Goal: Use online tool/utility: Utilize a website feature to perform a specific function

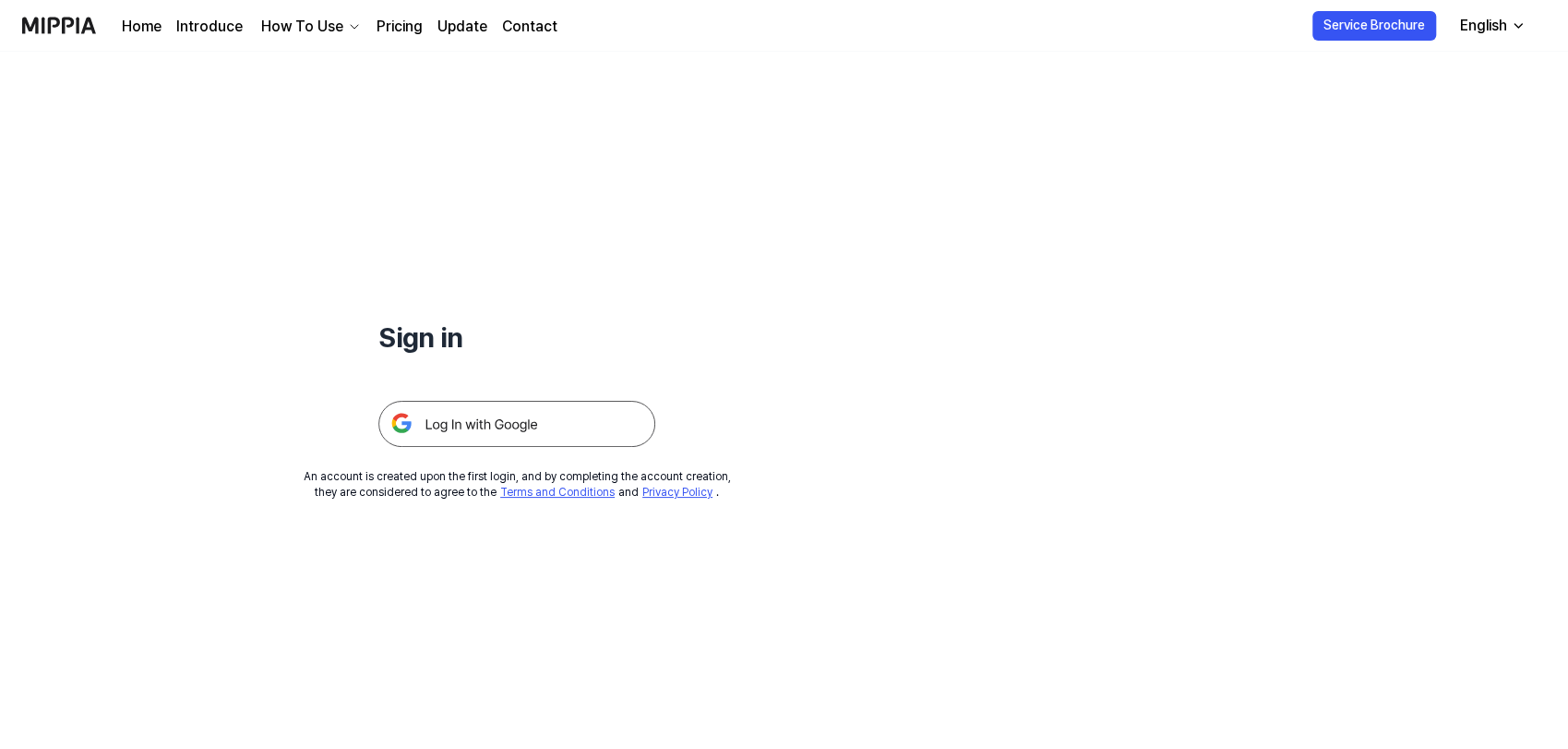
click at [509, 426] on img at bounding box center [517, 424] width 277 height 46
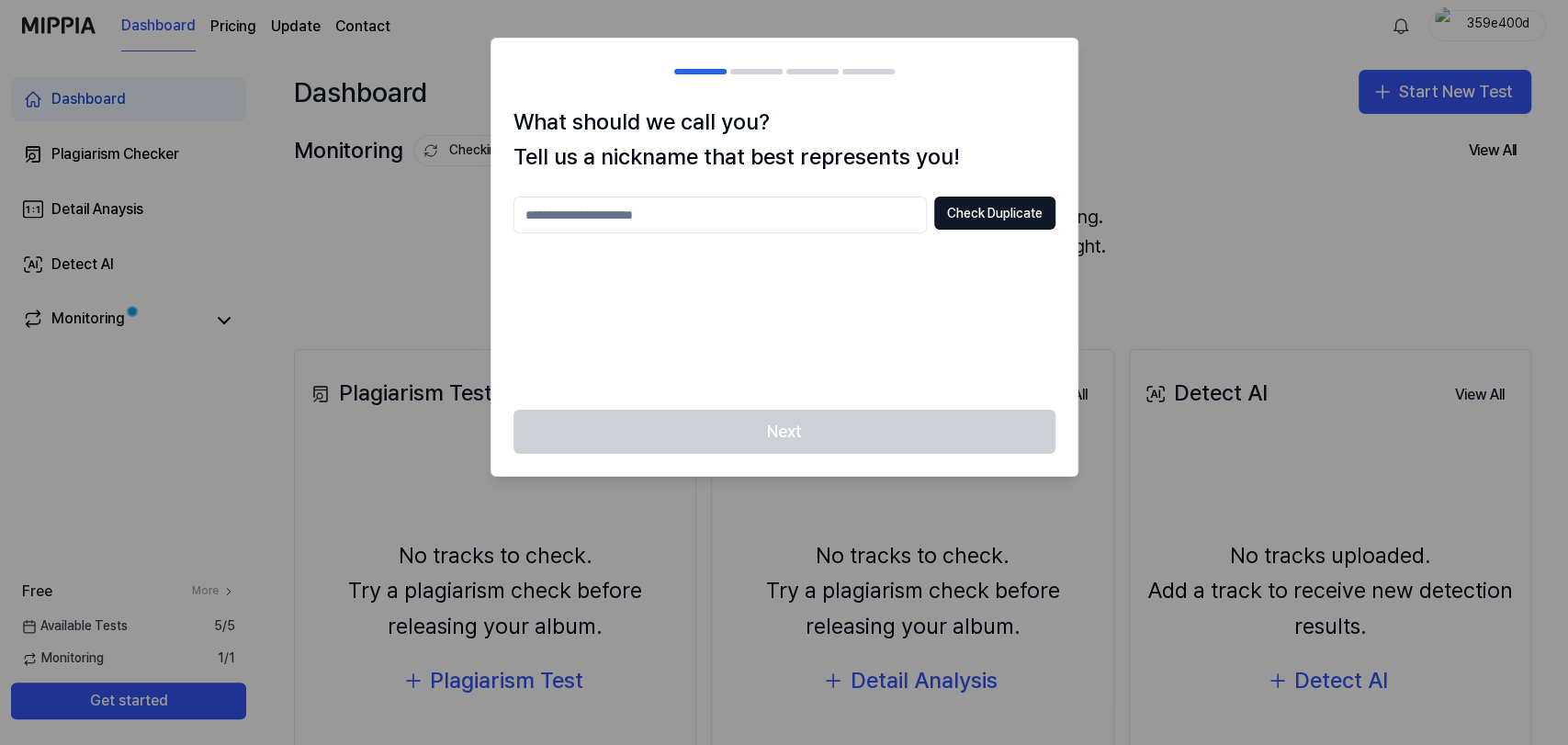
click at [821, 221] on input "text" at bounding box center [719, 214] width 413 height 37
type input "****"
click at [951, 220] on button "Check Duplicate" at bounding box center [995, 213] width 121 height 33
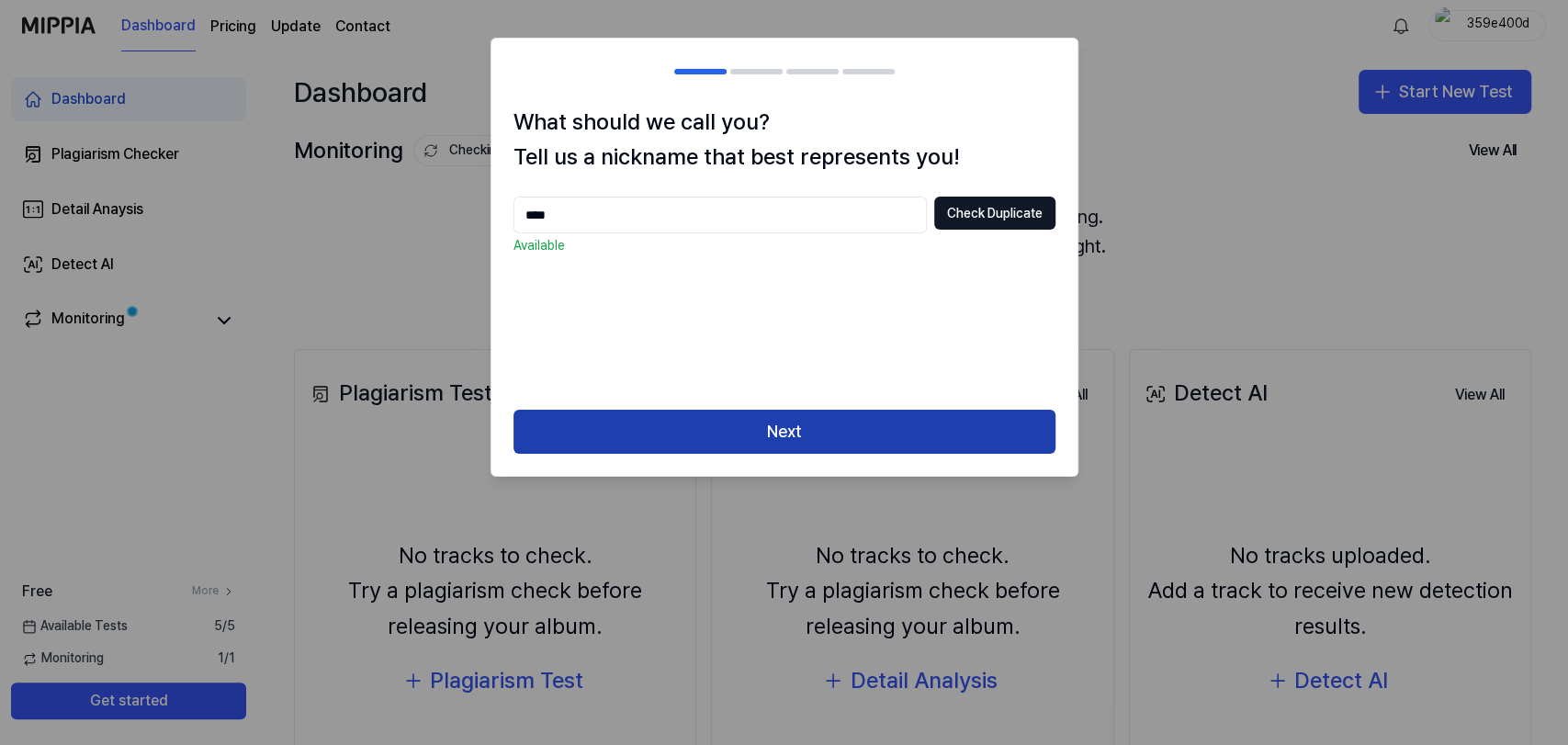
click at [713, 428] on button "Next" at bounding box center [784, 432] width 542 height 44
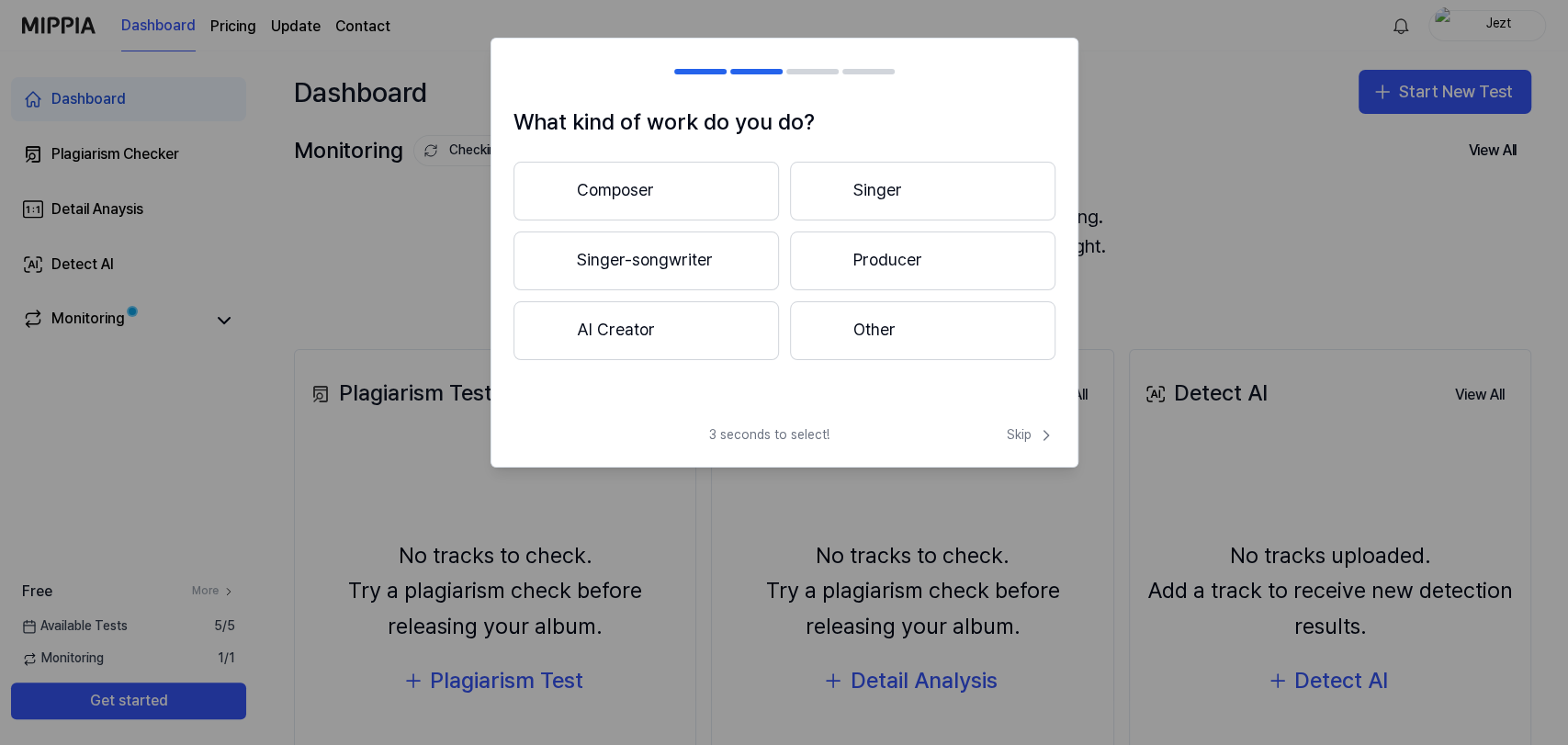
click at [739, 189] on button "Composer" at bounding box center [646, 191] width 266 height 59
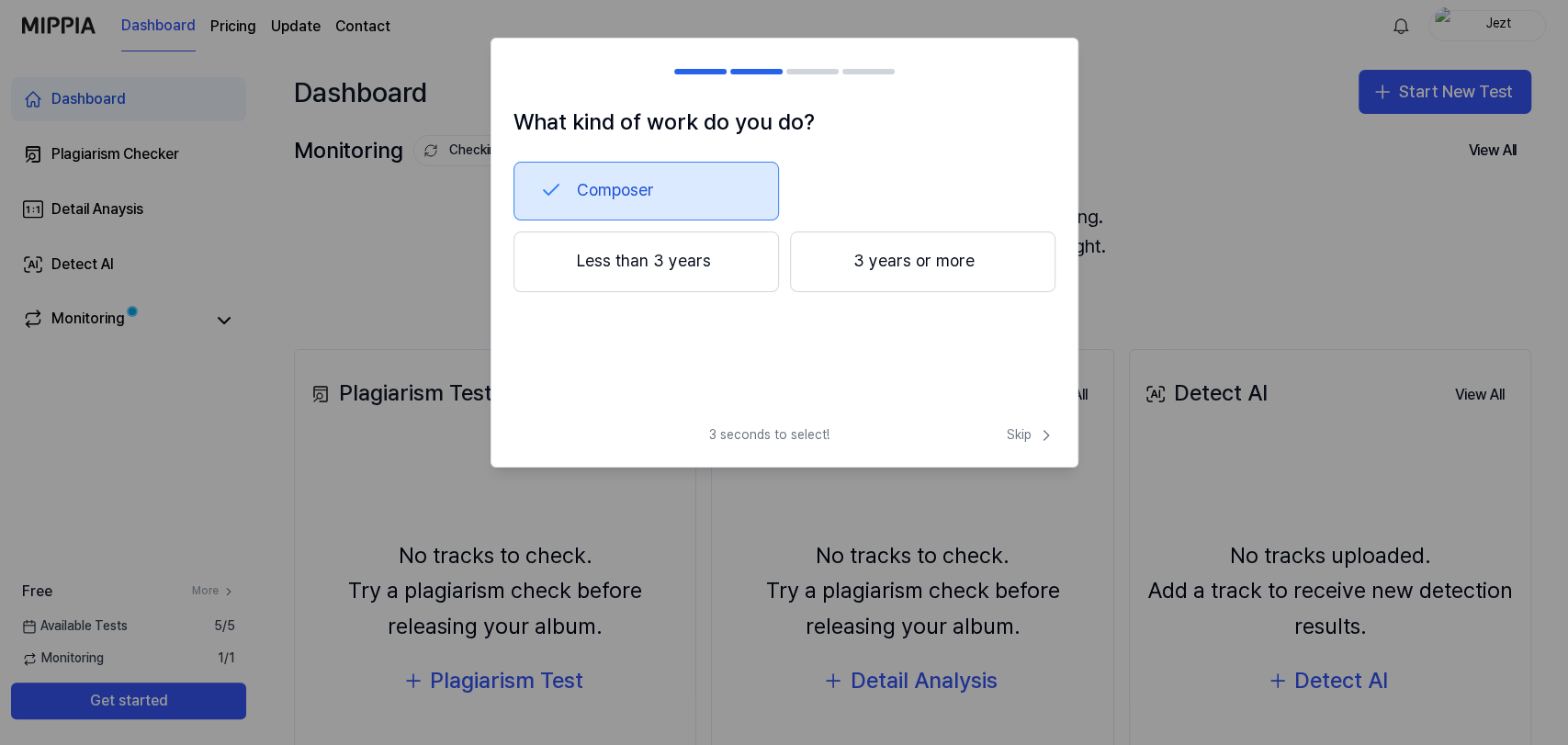
click at [727, 259] on button "Less than 3 years" at bounding box center [646, 262] width 266 height 61
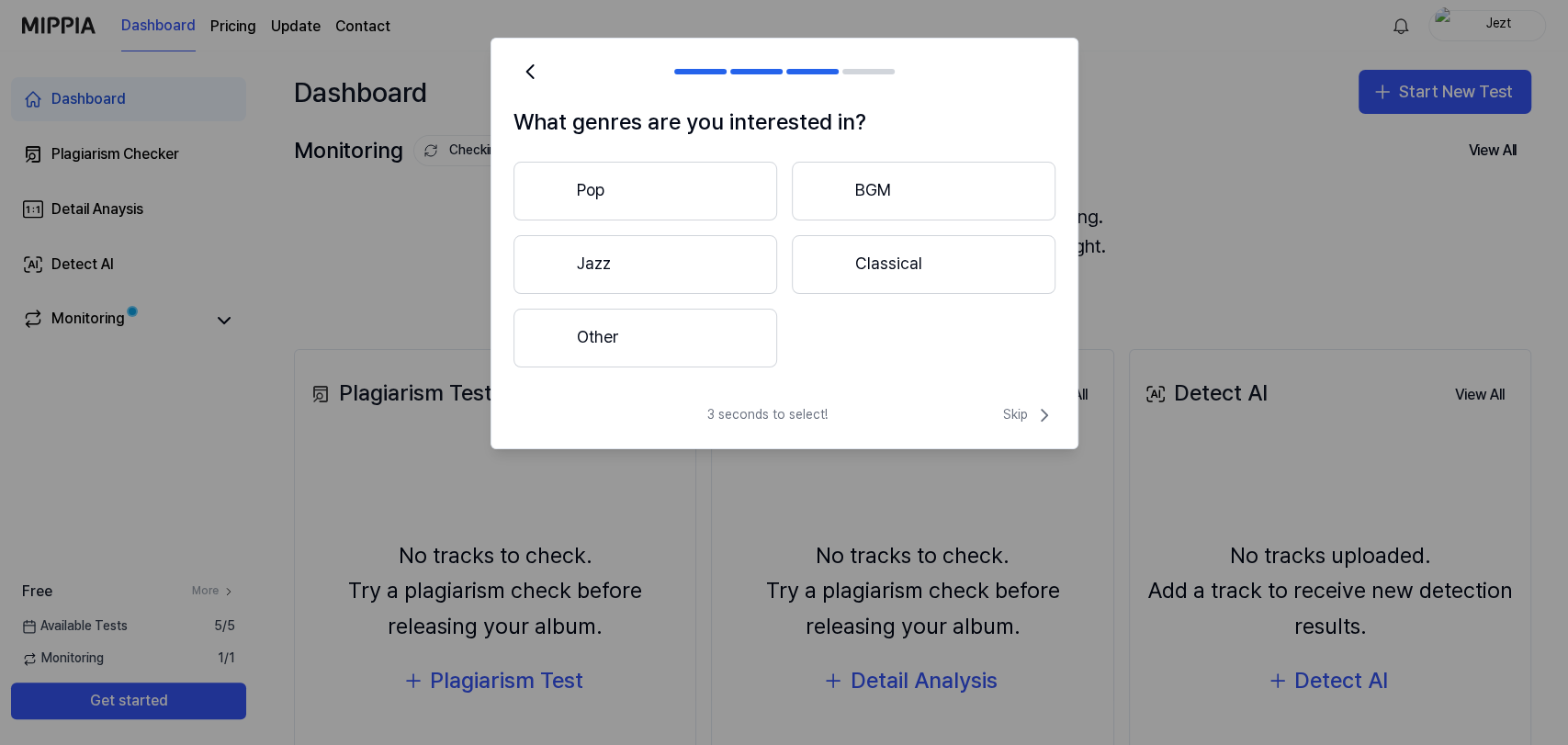
click at [735, 189] on button "Pop" at bounding box center [645, 191] width 264 height 59
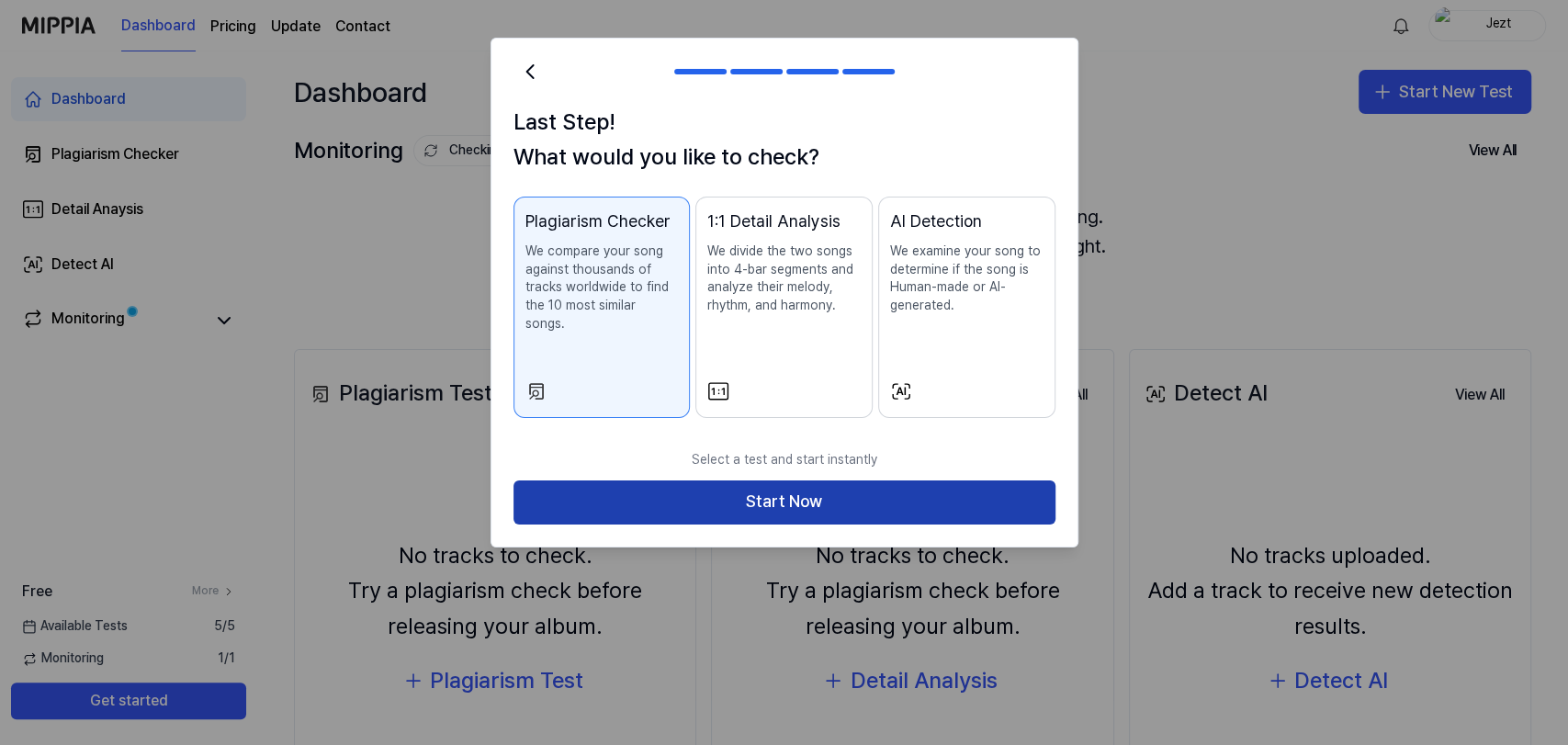
click at [740, 487] on button "Start Now" at bounding box center [784, 502] width 542 height 44
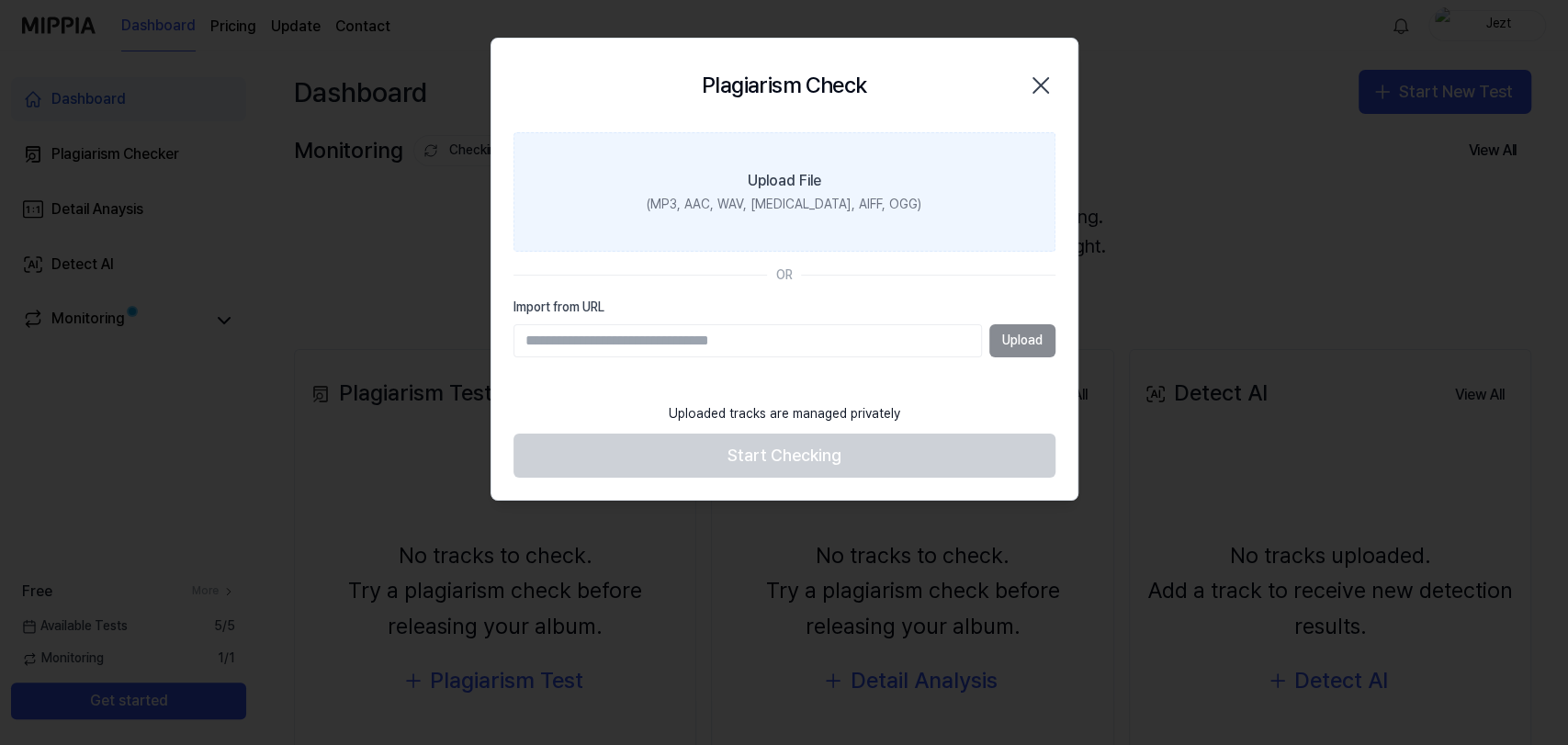
click at [896, 202] on label "Upload File (MP3, AAC, WAV, FLAC, AIFF, OGG)" at bounding box center [784, 192] width 542 height 120
click at [0, 0] on input "Upload File (MP3, AAC, WAV, FLAC, AIFF, OGG)" at bounding box center [0, 0] width 0 height 0
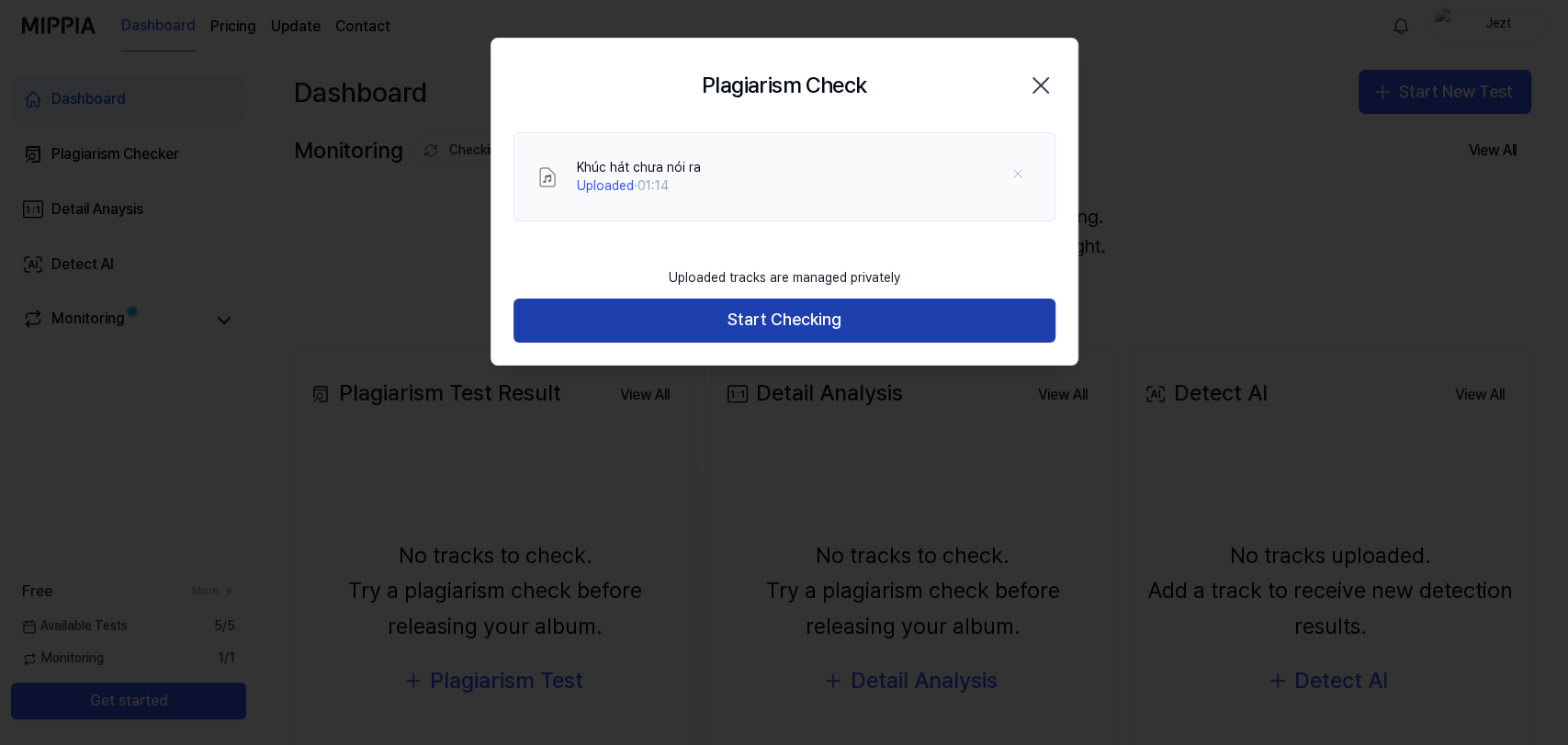
click at [820, 321] on button "Start Checking" at bounding box center [784, 320] width 542 height 44
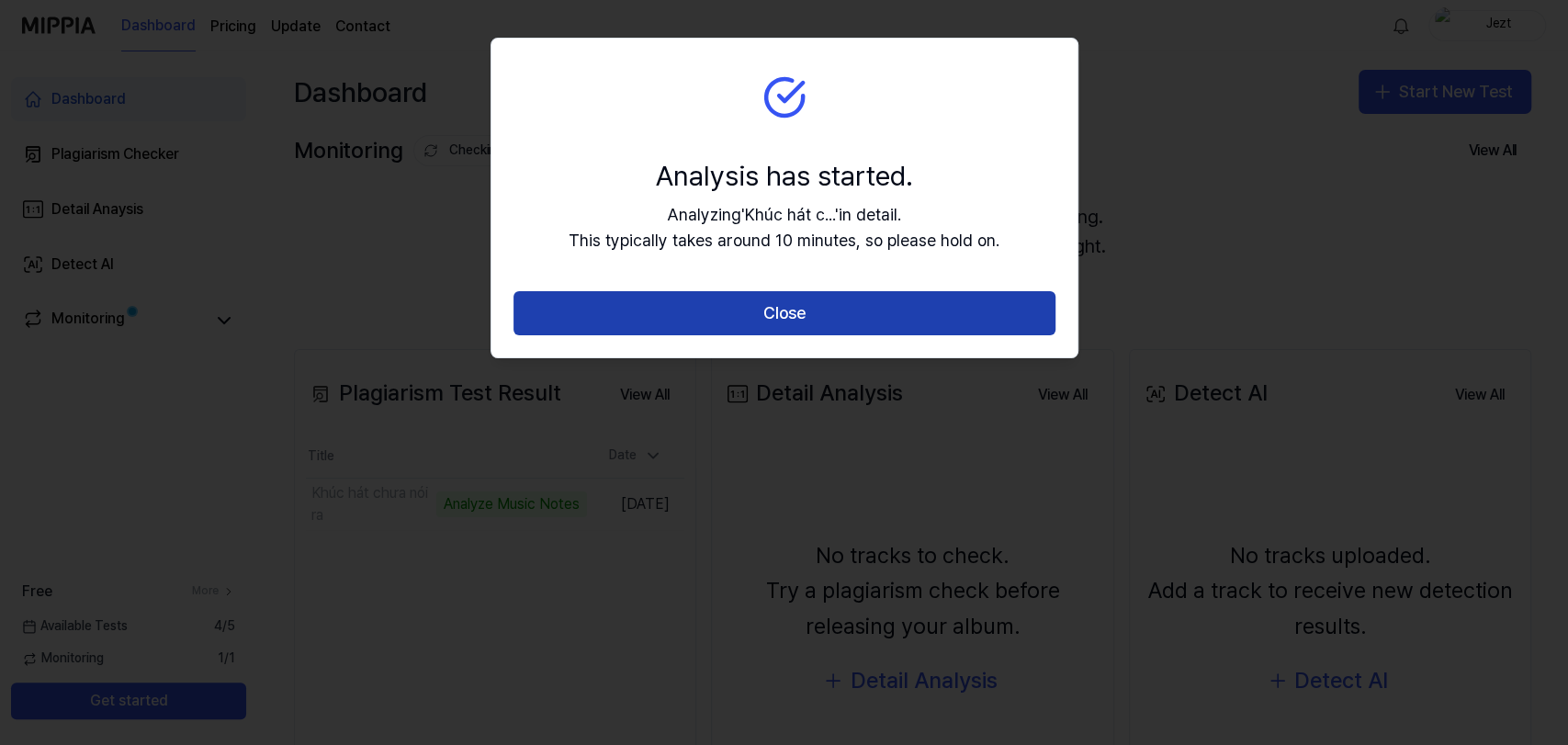
click at [890, 303] on button "Close" at bounding box center [784, 313] width 542 height 44
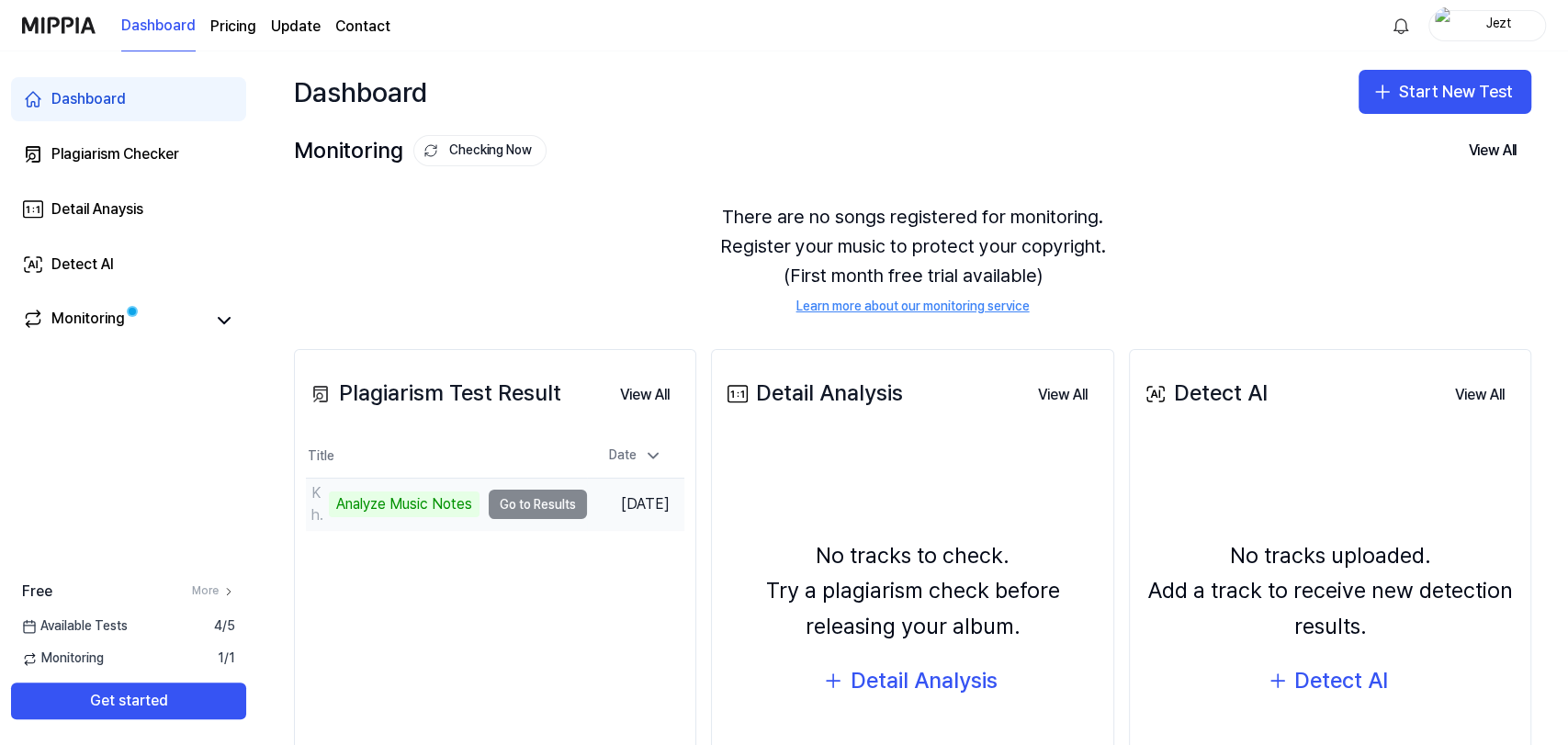
click at [544, 503] on td "Khúc hát chưa nói ra Analyze Music Notes Go to Results" at bounding box center [446, 504] width 281 height 51
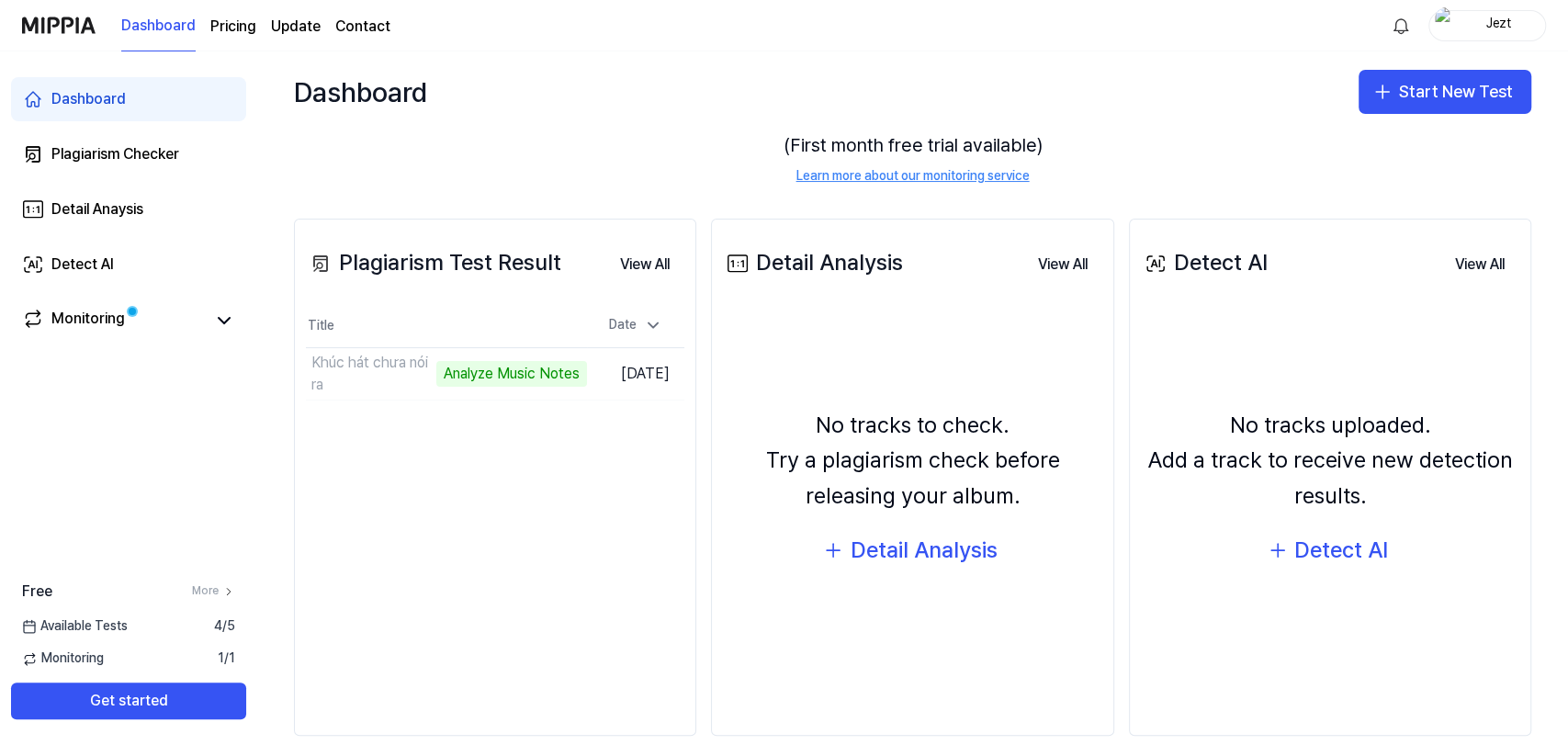
scroll to position [158, 0]
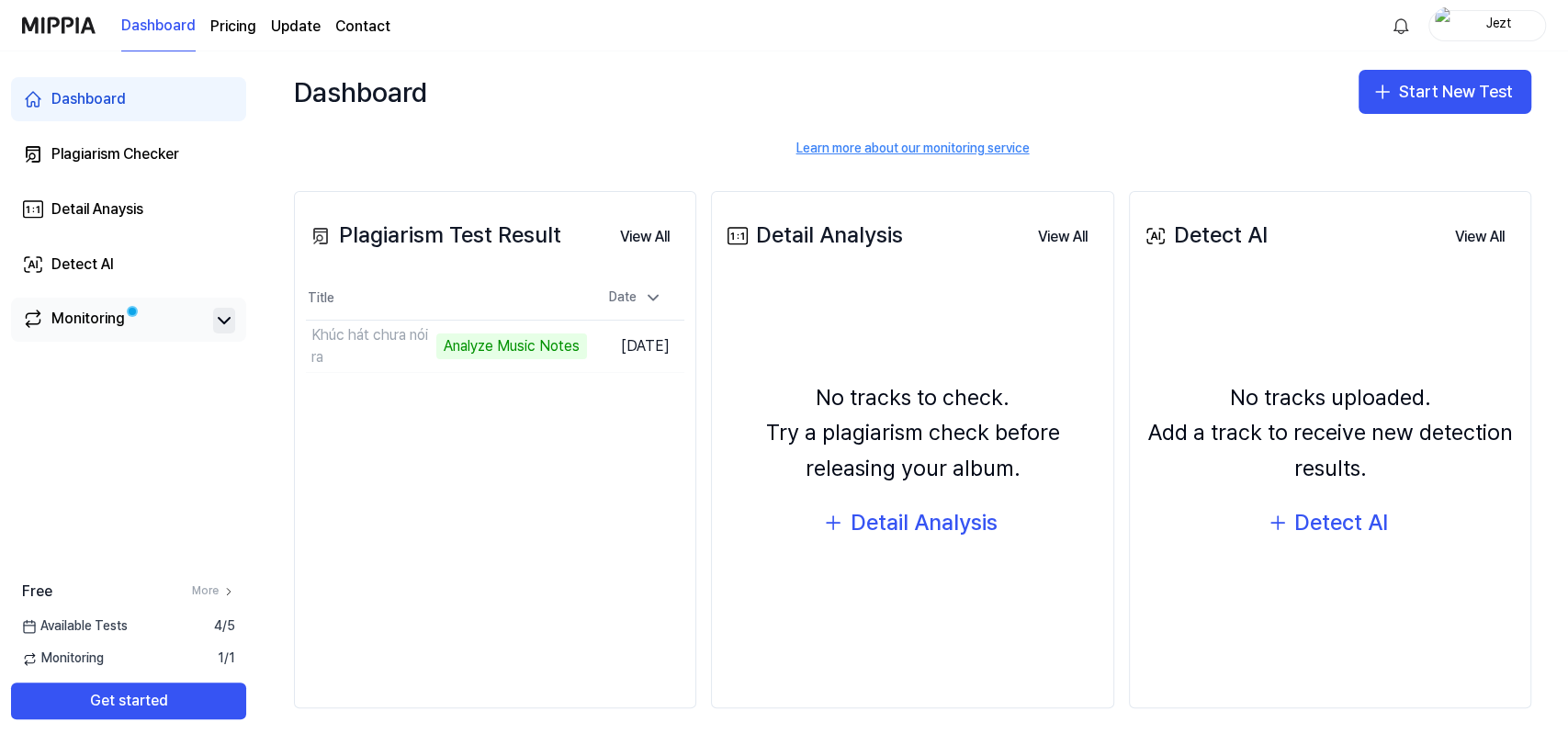
click at [227, 326] on icon at bounding box center [223, 320] width 22 height 22
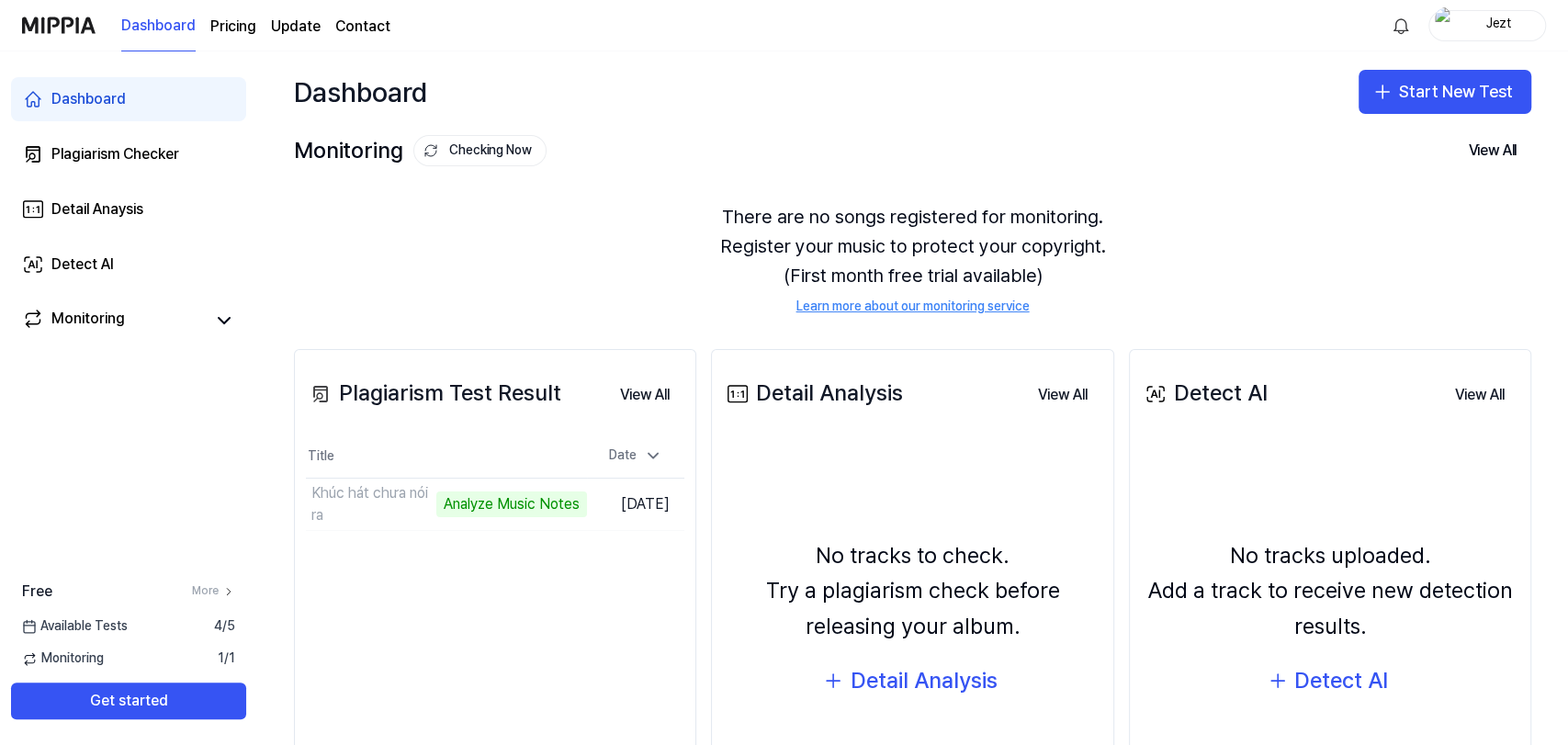
click at [220, 24] on page\) "Pricing" at bounding box center [233, 26] width 46 height 22
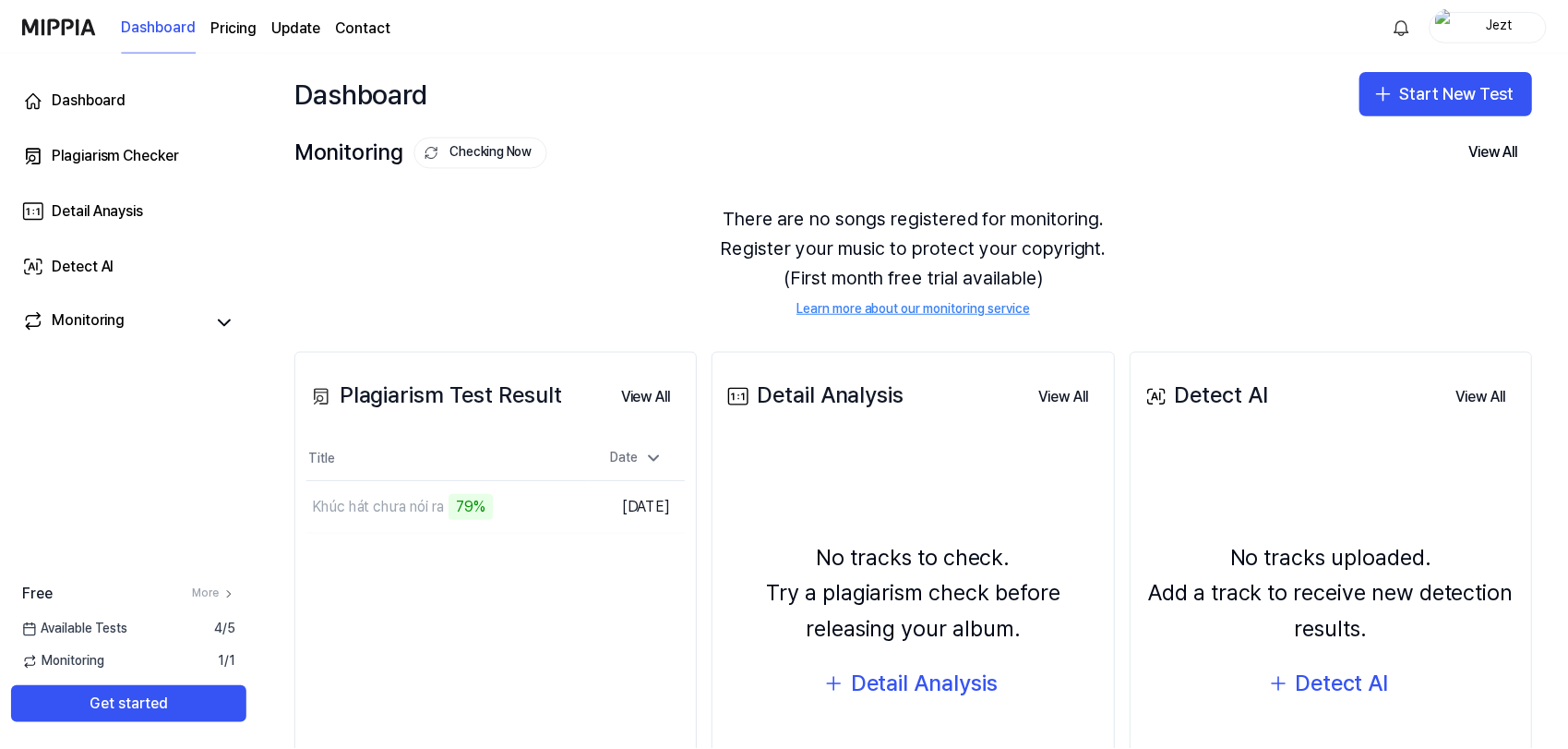
scroll to position [158, 0]
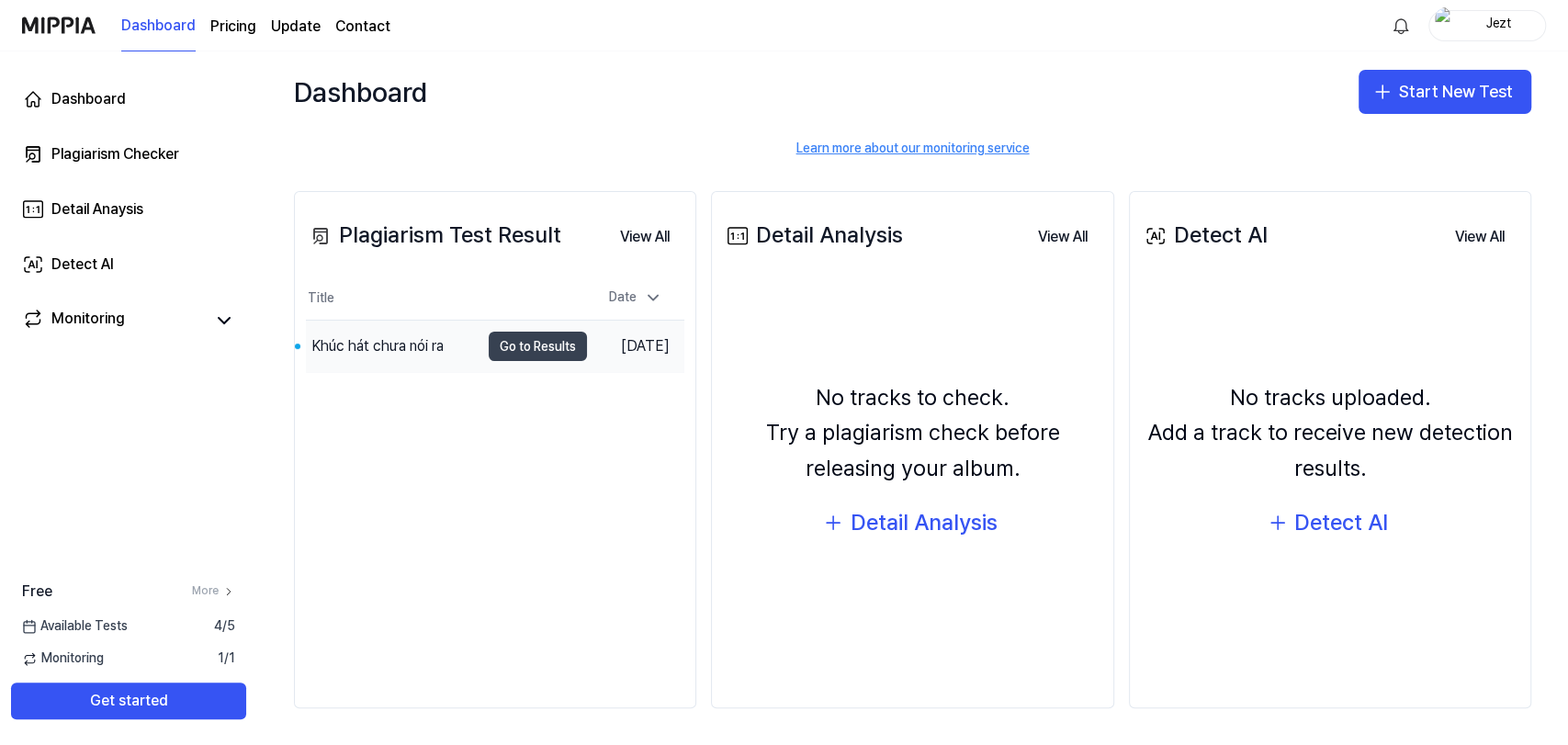
click at [538, 346] on button "Go to Results" at bounding box center [538, 345] width 99 height 29
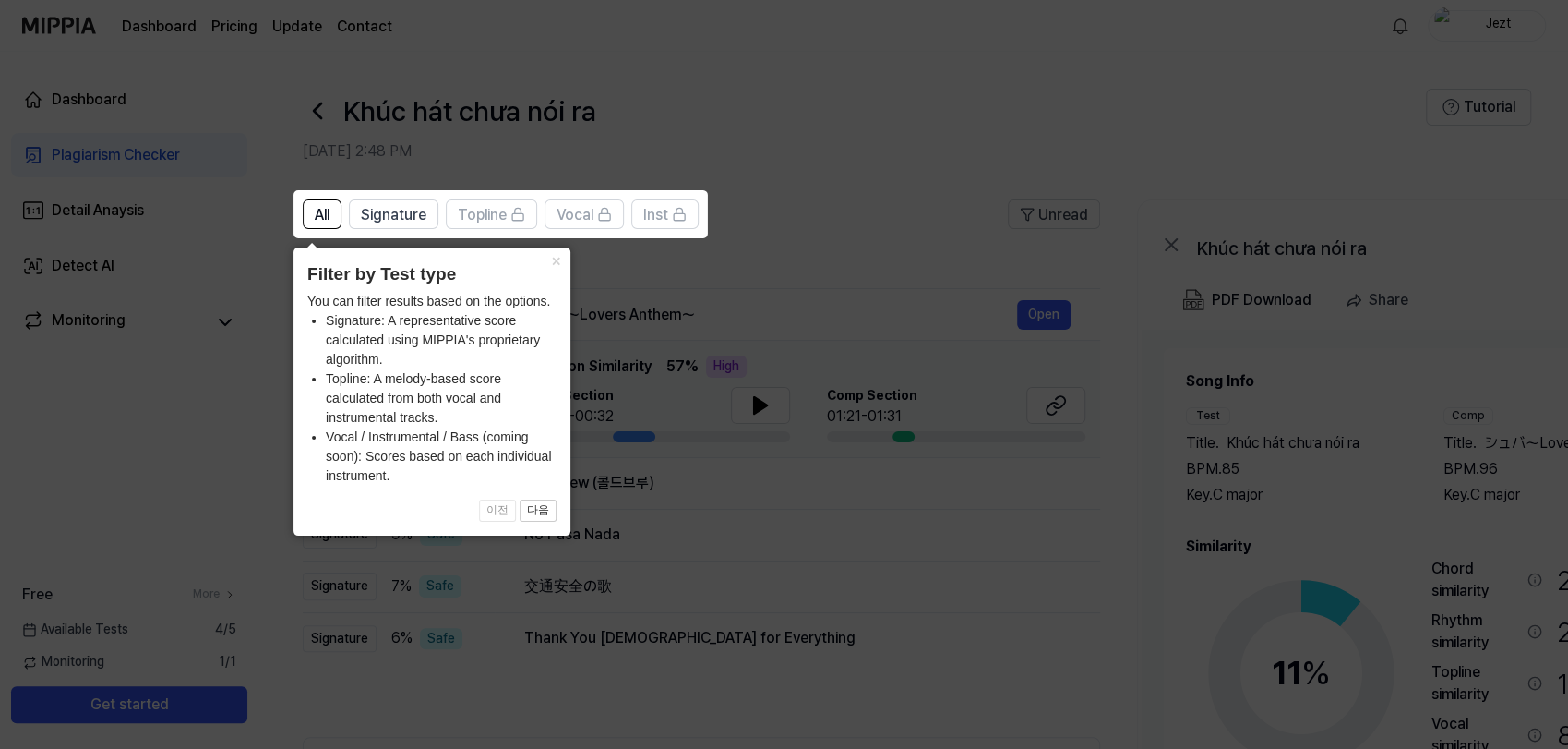
click at [594, 499] on icon at bounding box center [788, 374] width 1576 height 749
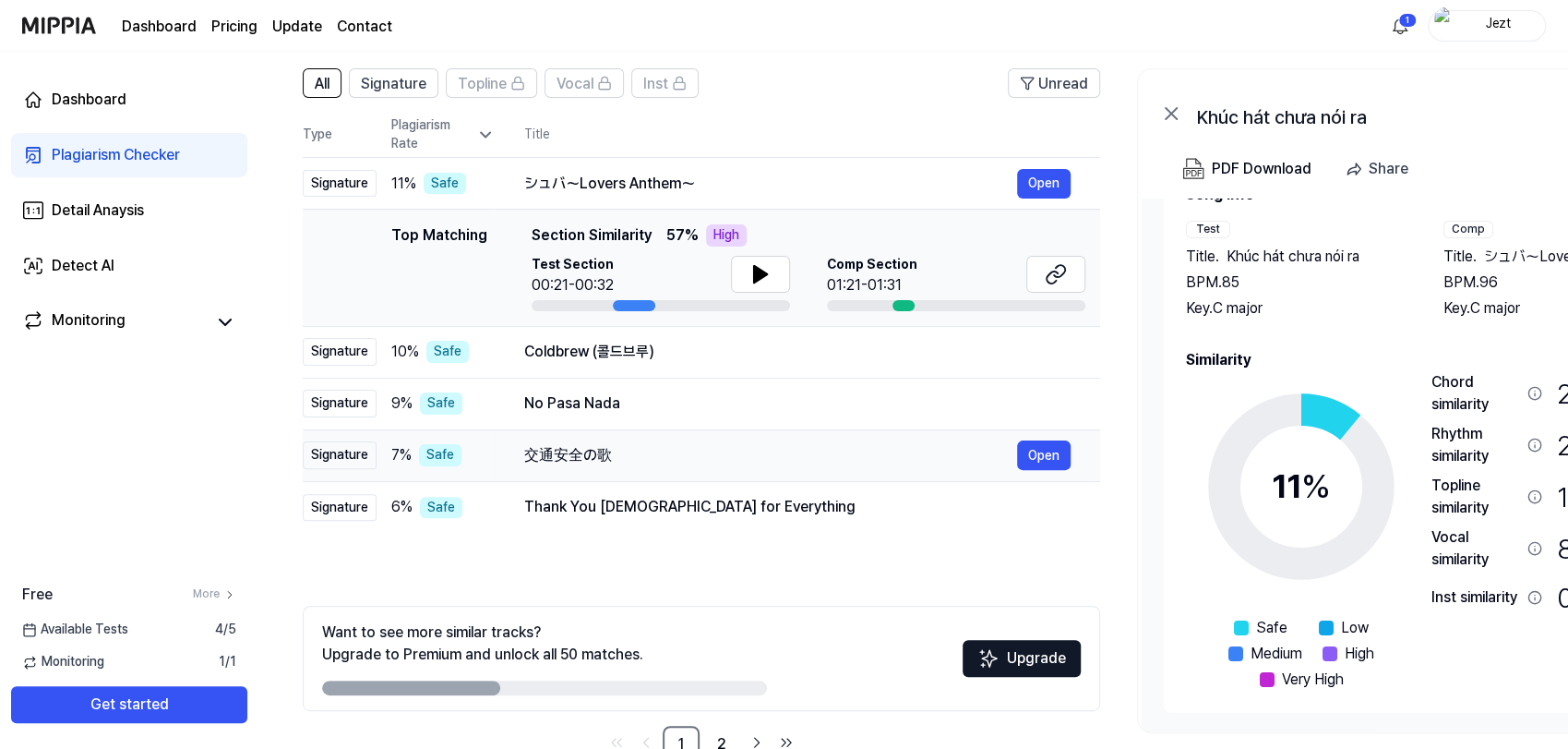
scroll to position [127, 0]
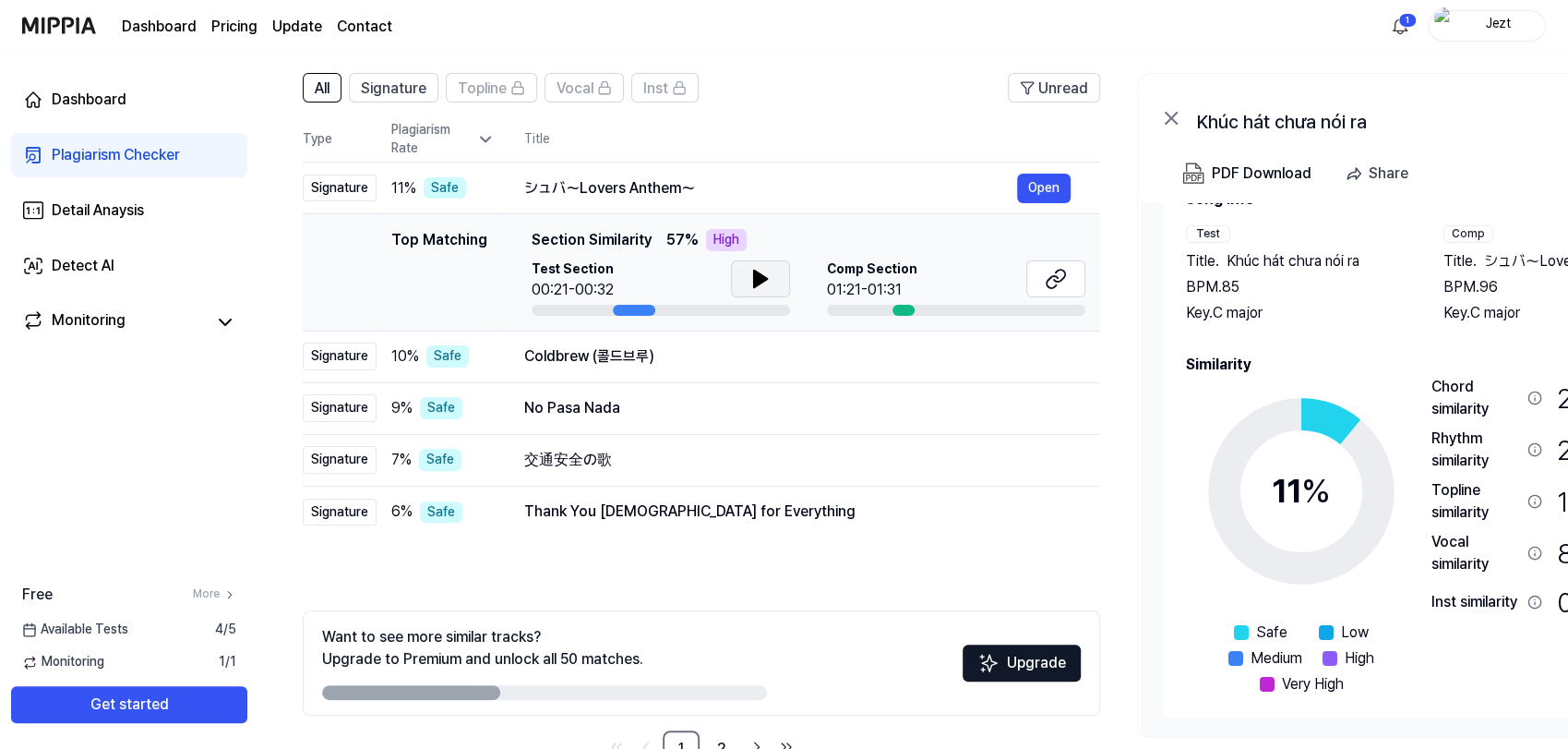
click at [755, 270] on icon at bounding box center [760, 279] width 22 height 22
click at [755, 271] on icon at bounding box center [757, 278] width 4 height 14
click at [1068, 278] on button at bounding box center [1056, 279] width 59 height 37
click at [669, 350] on div "Coldbrew (콜드브루)" at bounding box center [771, 356] width 493 height 22
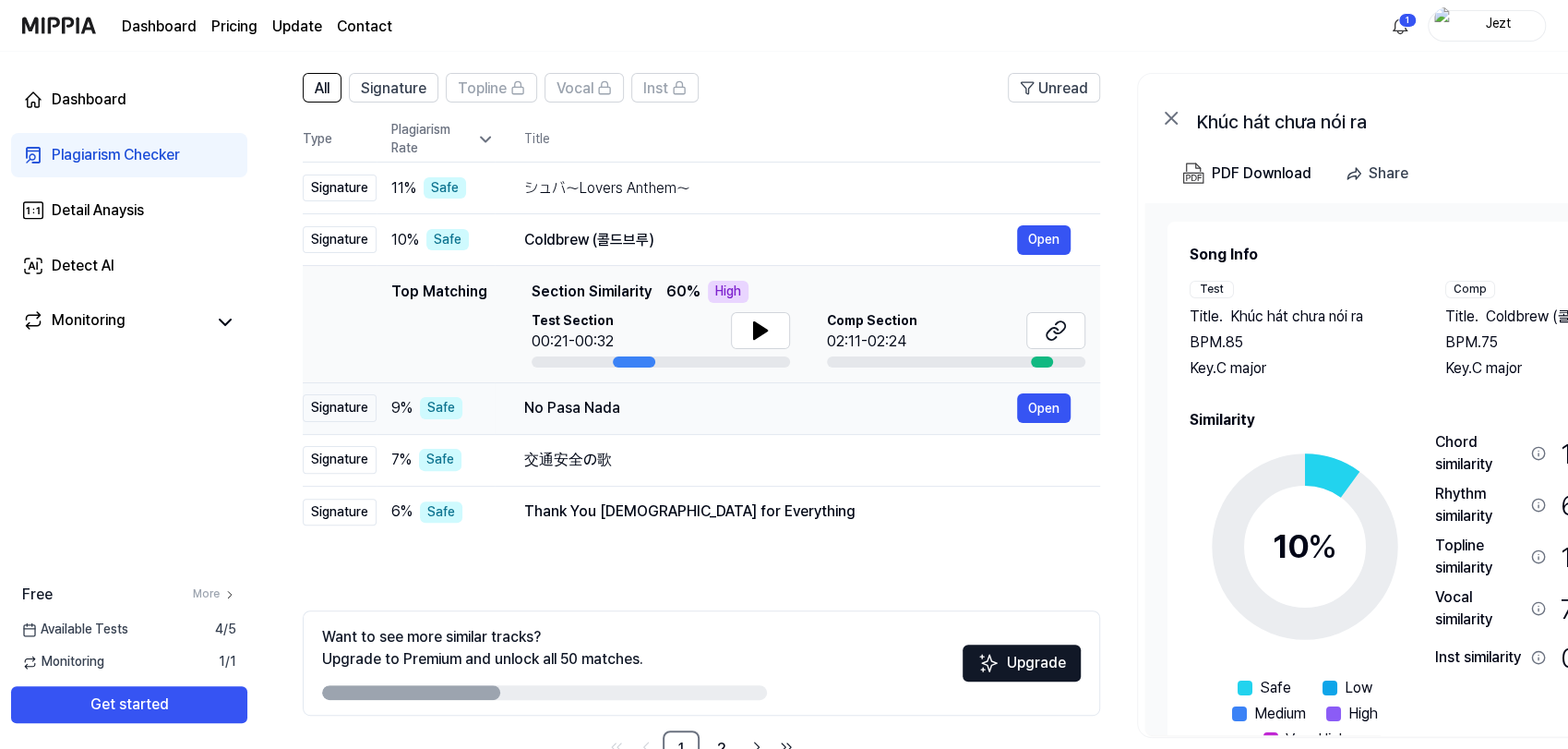
click at [746, 397] on div "No Pasa Nada" at bounding box center [771, 407] width 493 height 22
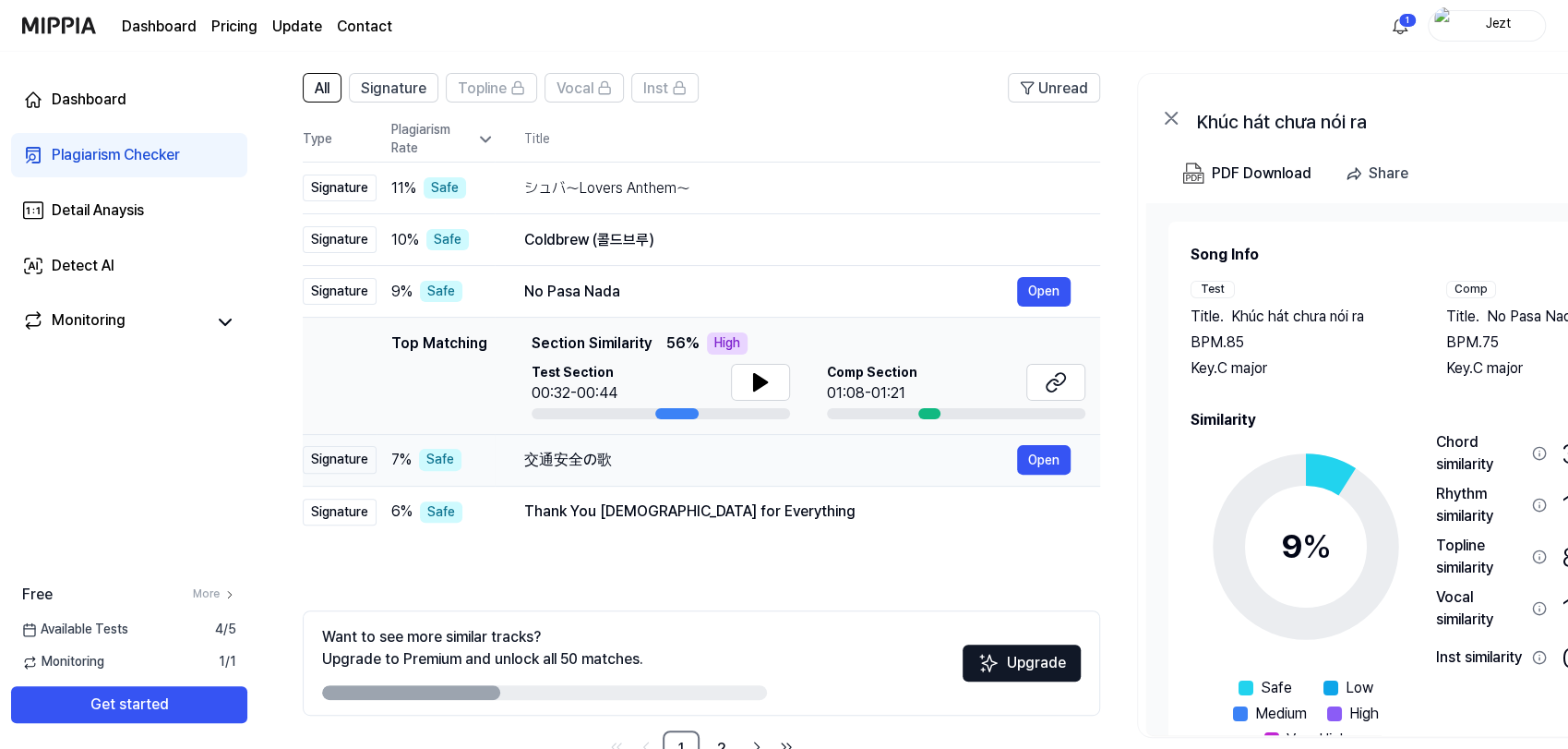
click at [766, 451] on div "交通安全の歌" at bounding box center [771, 459] width 493 height 22
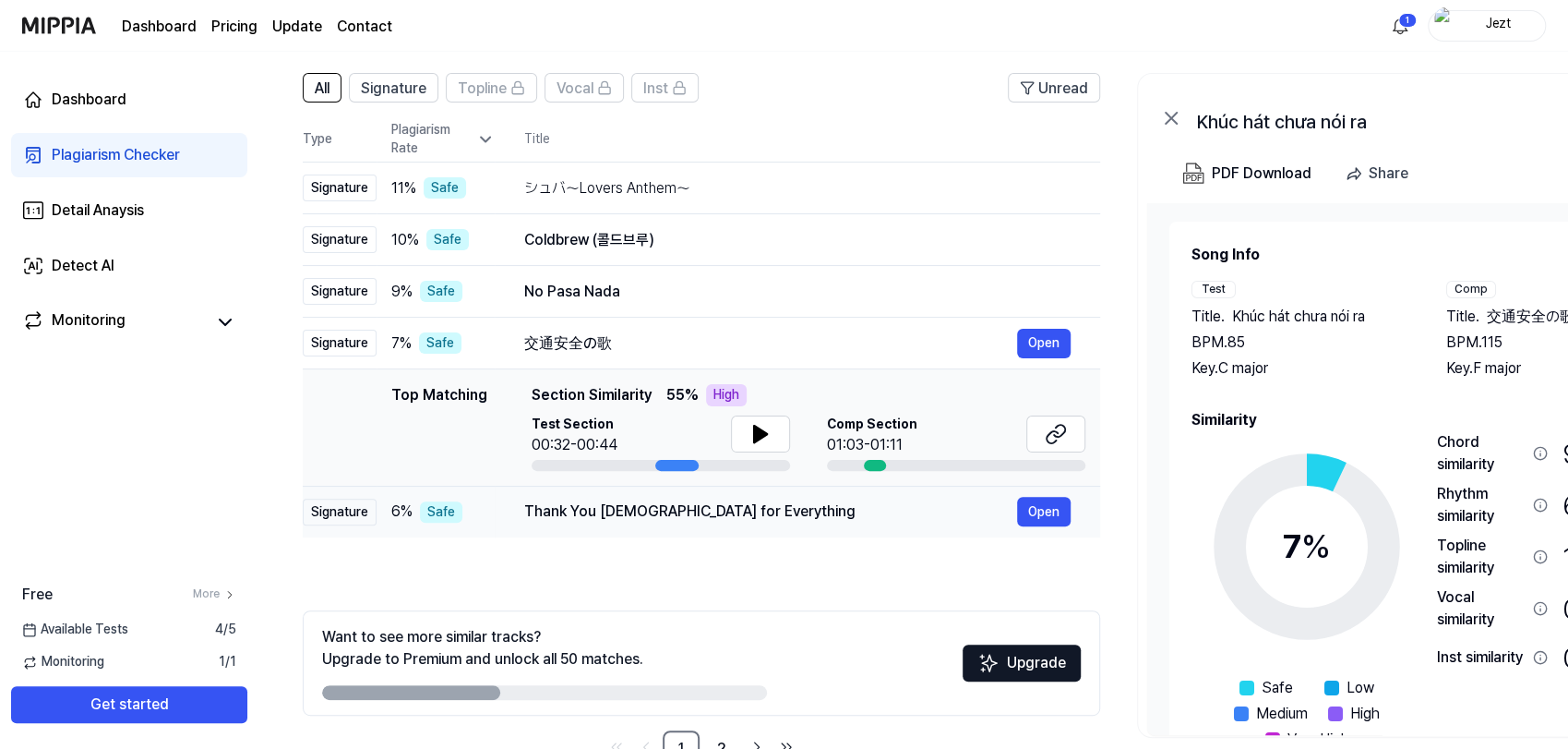
click at [790, 516] on div "Thank You God for Everything" at bounding box center [771, 510] width 493 height 22
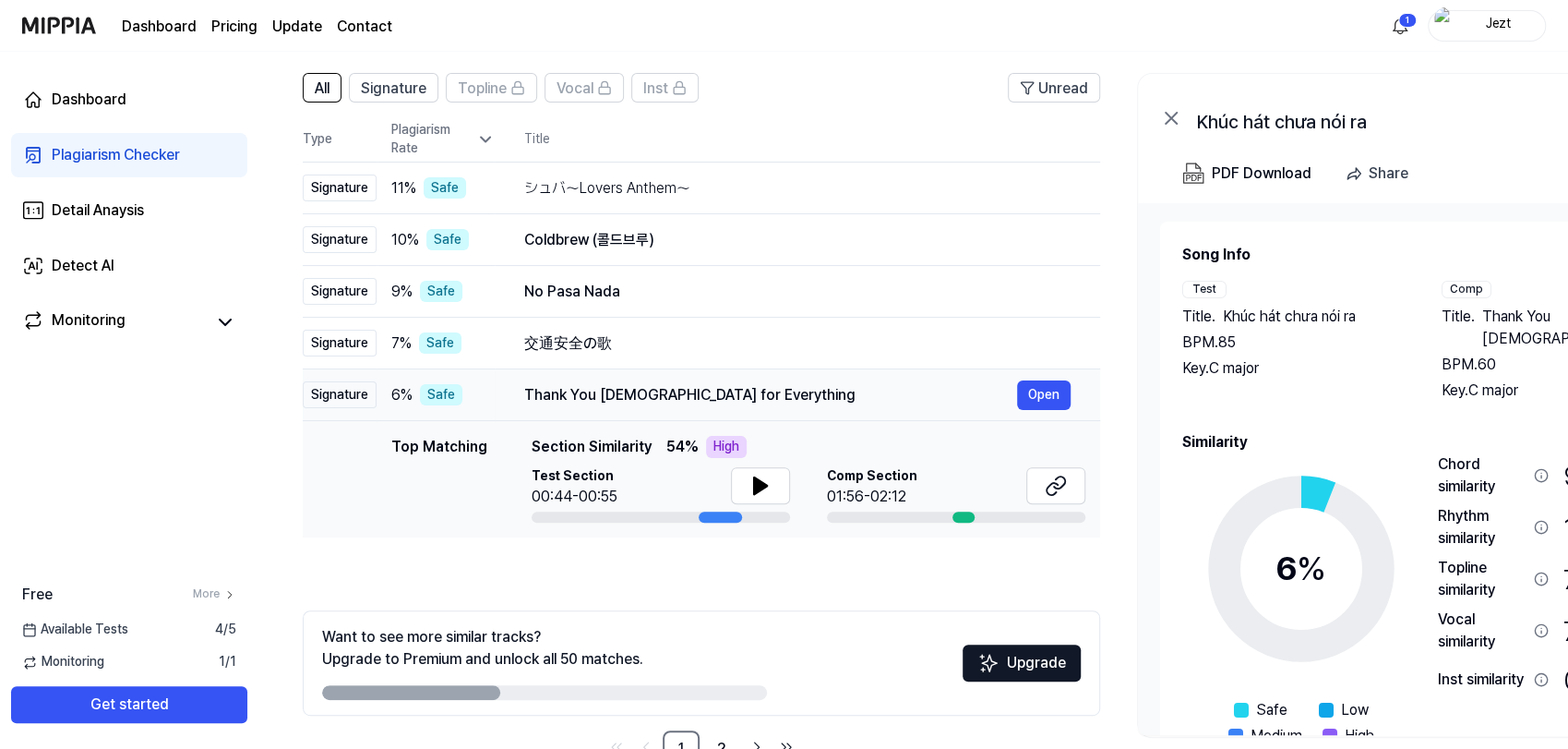
click at [807, 393] on div "Thank You God for Everything" at bounding box center [771, 395] width 493 height 22
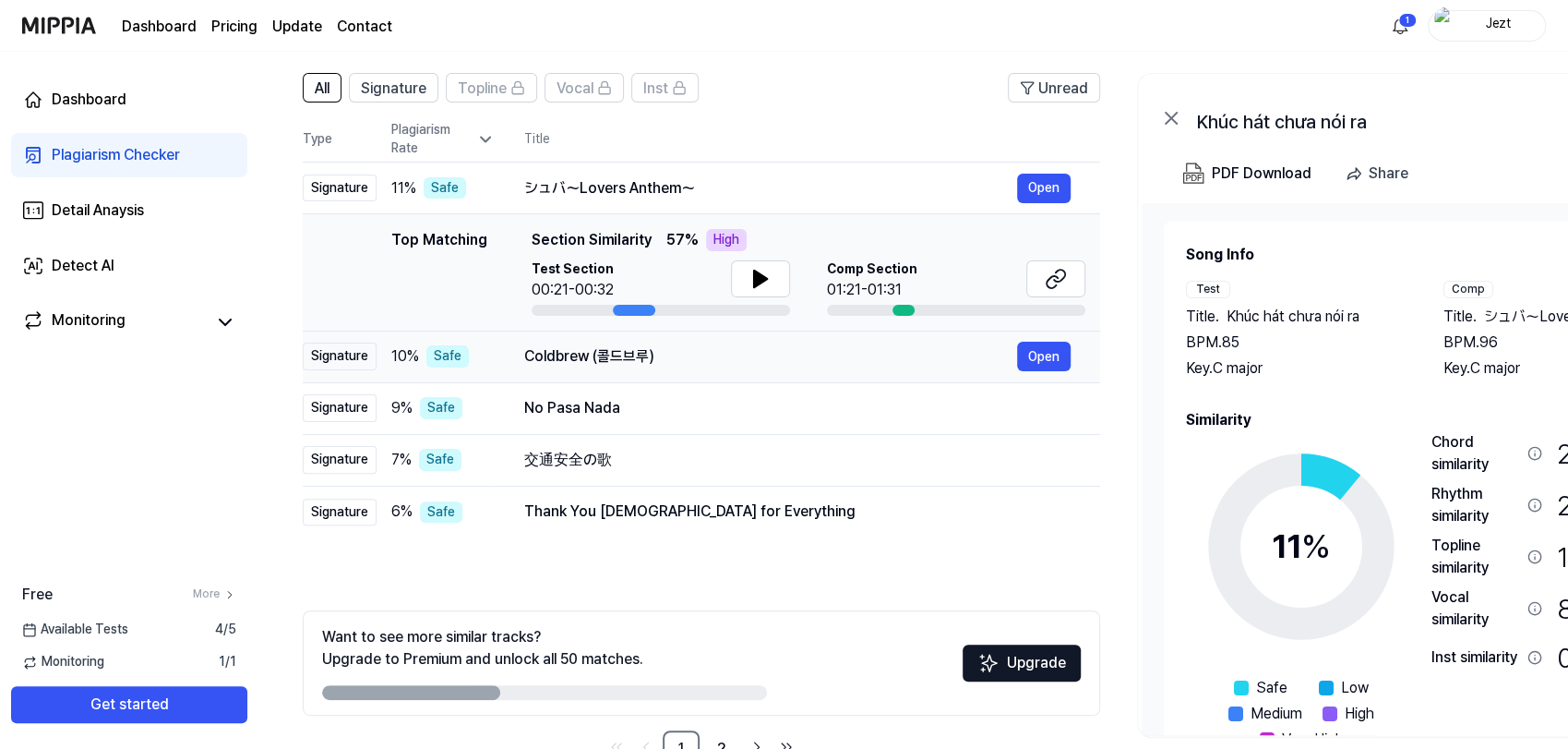
click at [806, 342] on div "Coldbrew (콜드브루) Open" at bounding box center [797, 356] width 547 height 30
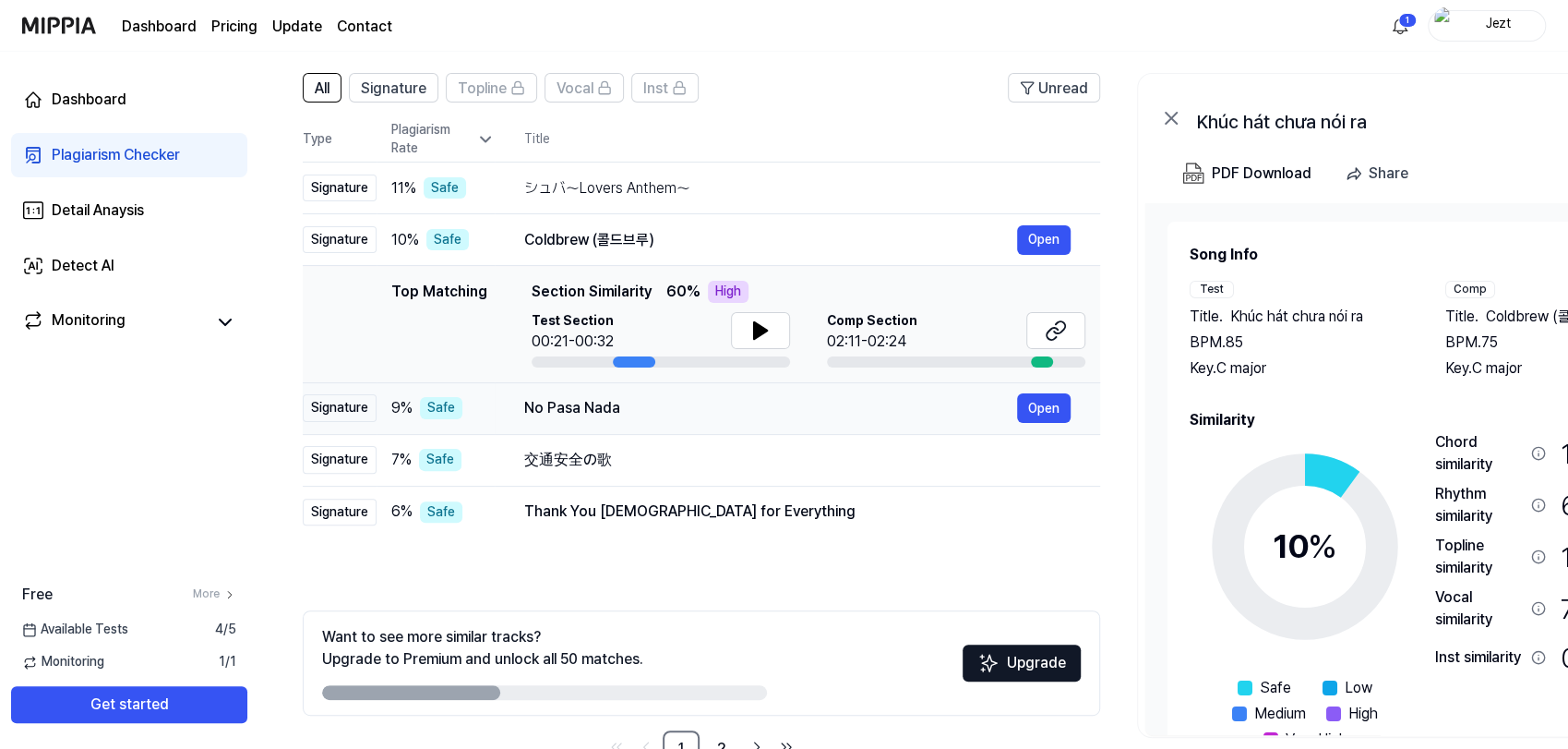
click at [806, 418] on div "No Pasa Nada Open" at bounding box center [797, 407] width 547 height 30
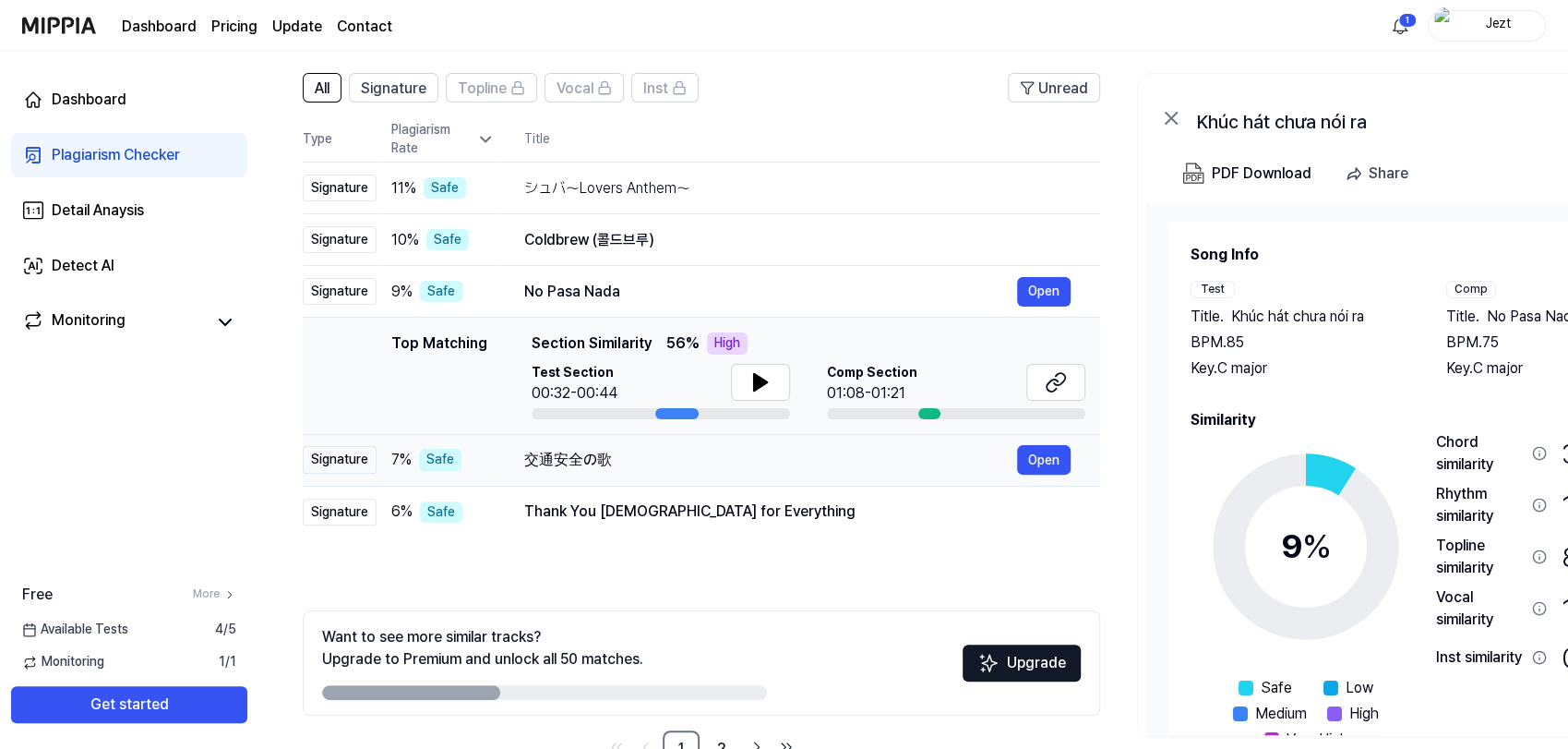
click at [813, 469] on div "交通安全の歌" at bounding box center [771, 459] width 493 height 22
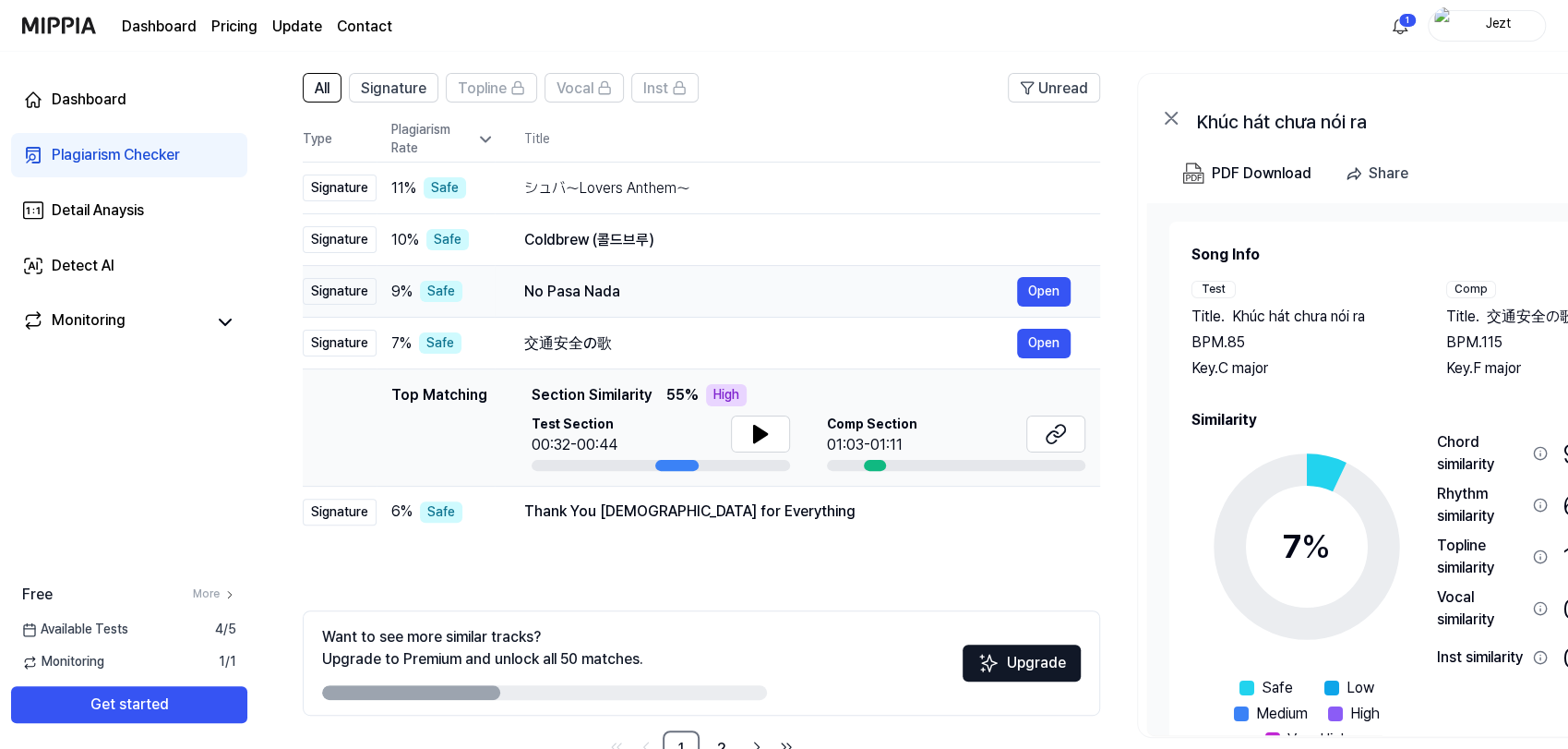
click at [805, 302] on div "No Pasa Nada Open" at bounding box center [797, 291] width 547 height 30
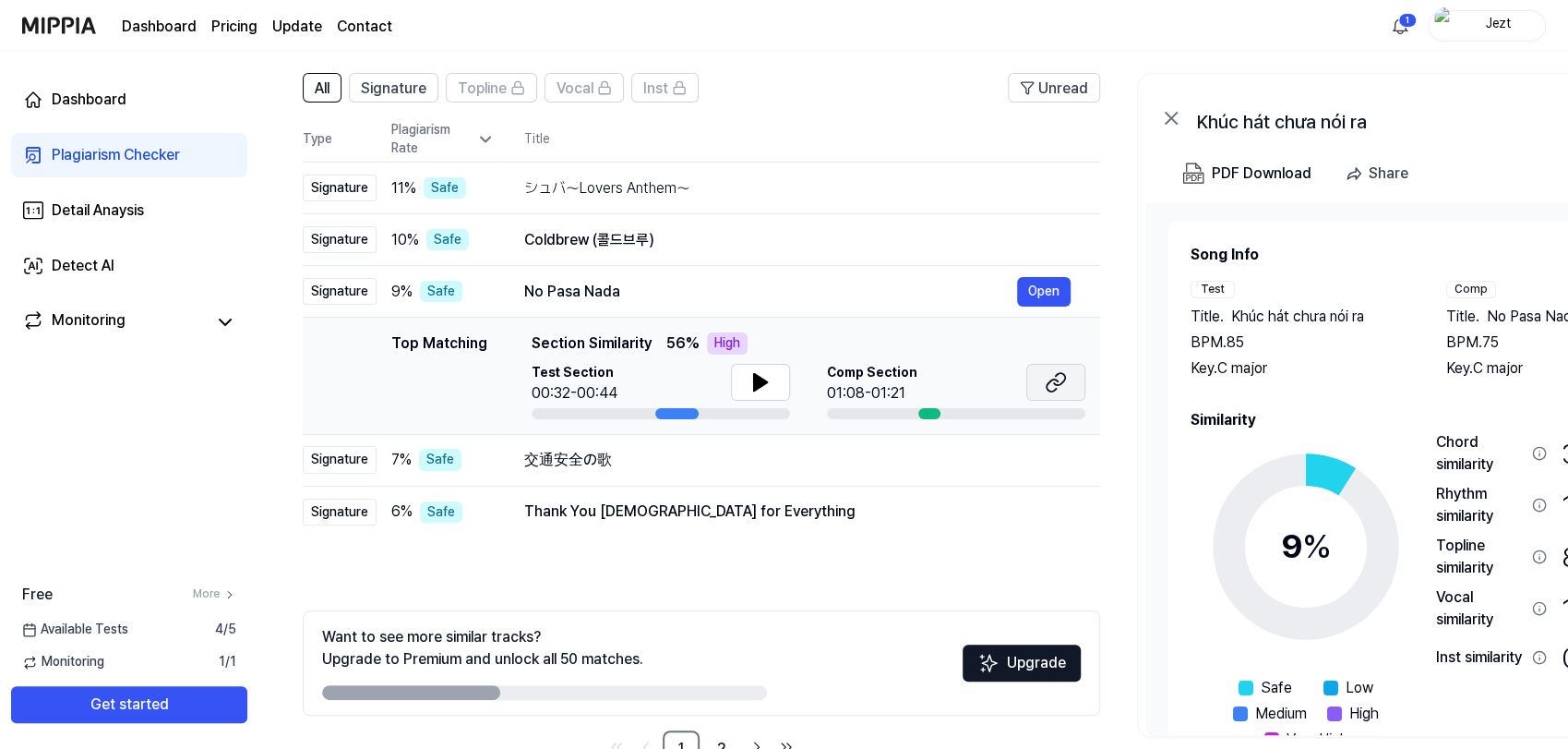
click at [1065, 372] on icon at bounding box center [1055, 382] width 22 height 22
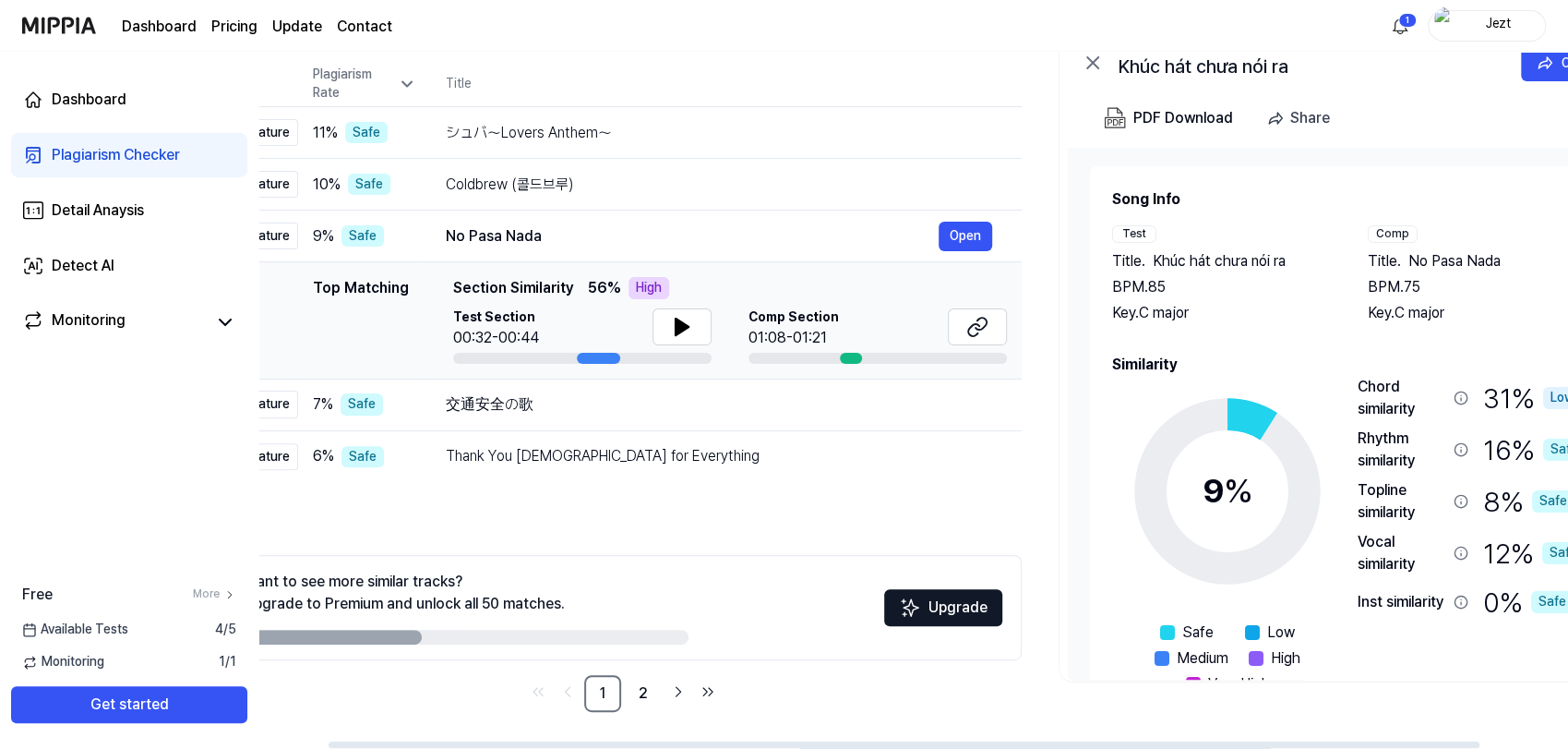
scroll to position [0, 71]
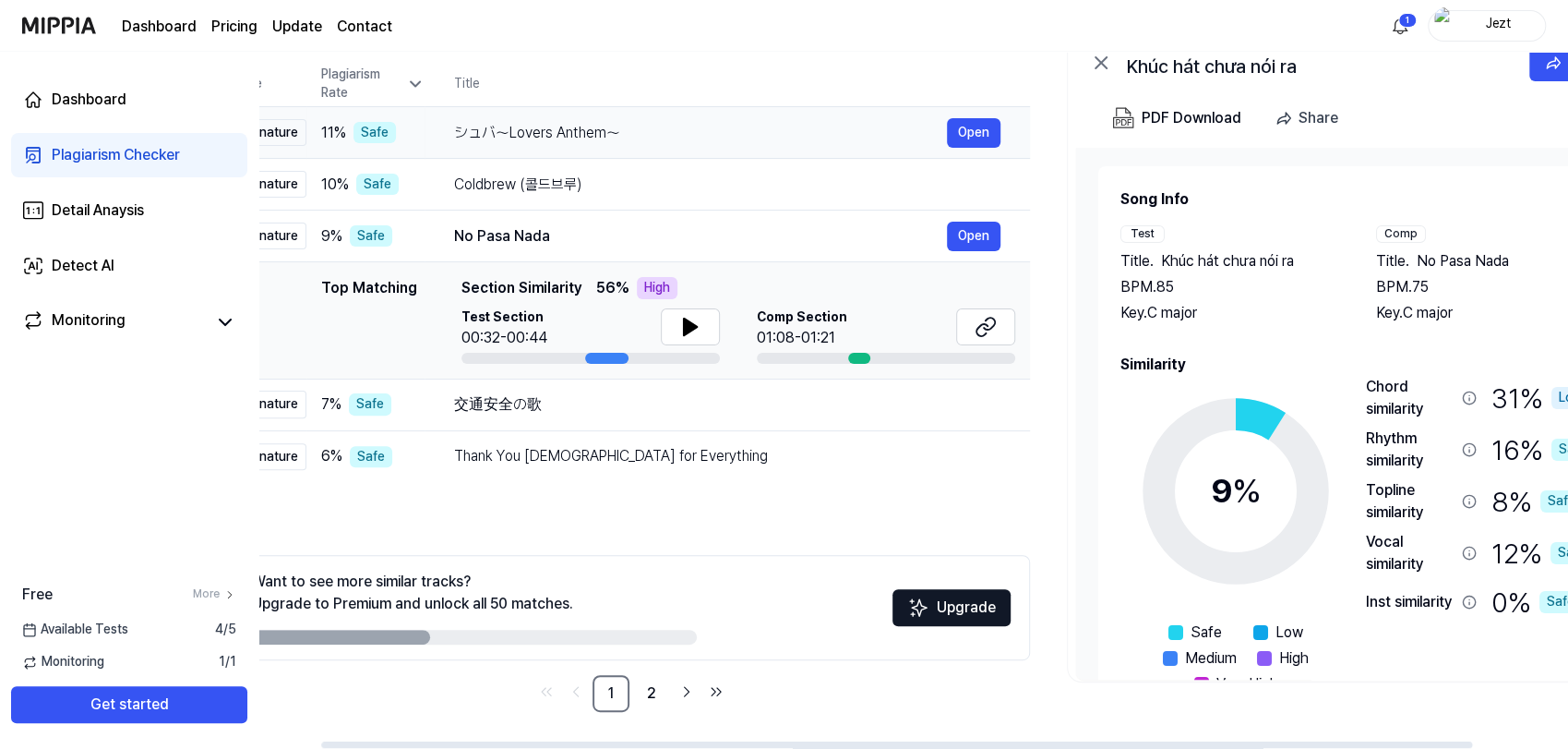
click at [775, 135] on div "シュバ～Lovers Anthem～" at bounding box center [700, 133] width 493 height 22
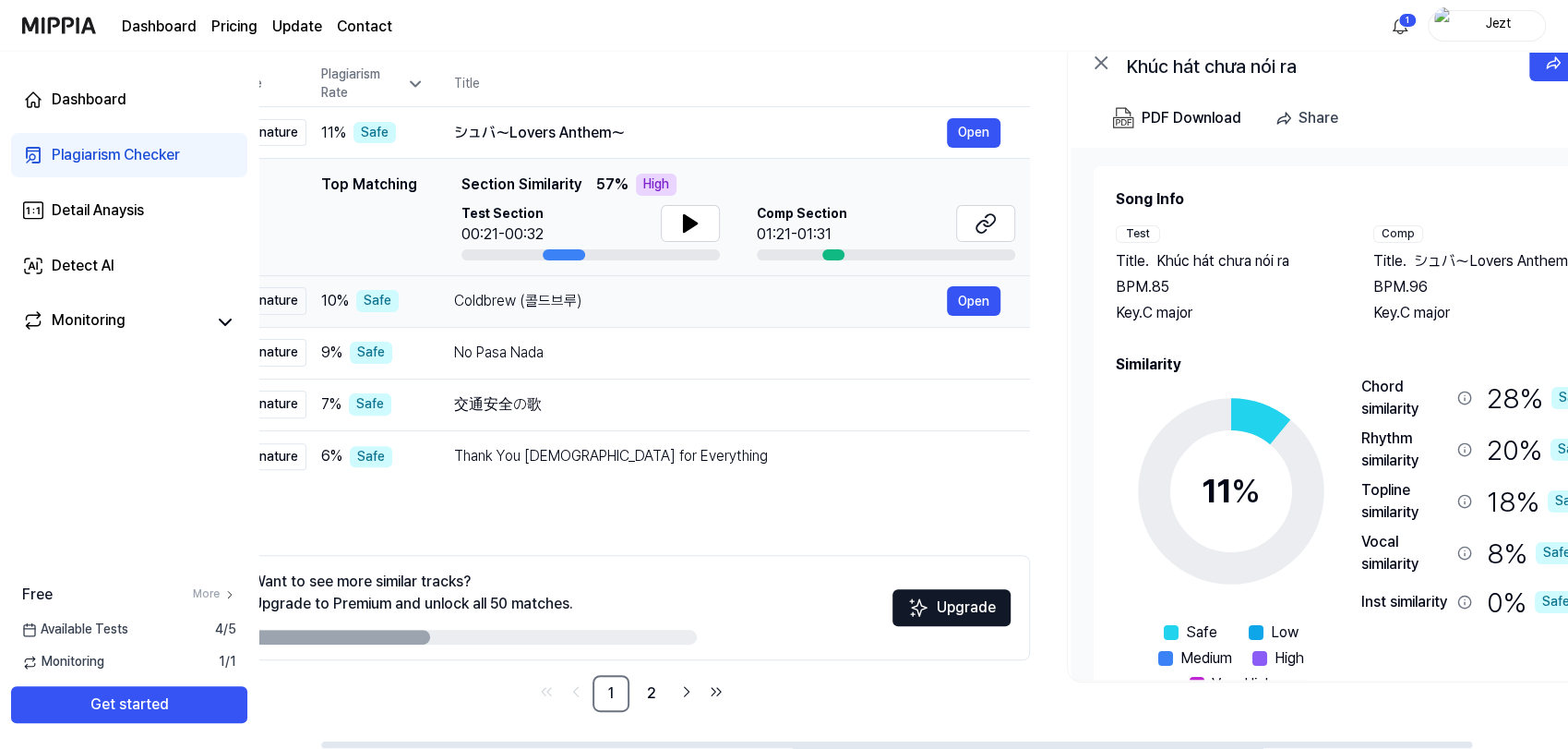
click at [719, 315] on div "Coldbrew (콜드브루) Open" at bounding box center [727, 301] width 547 height 30
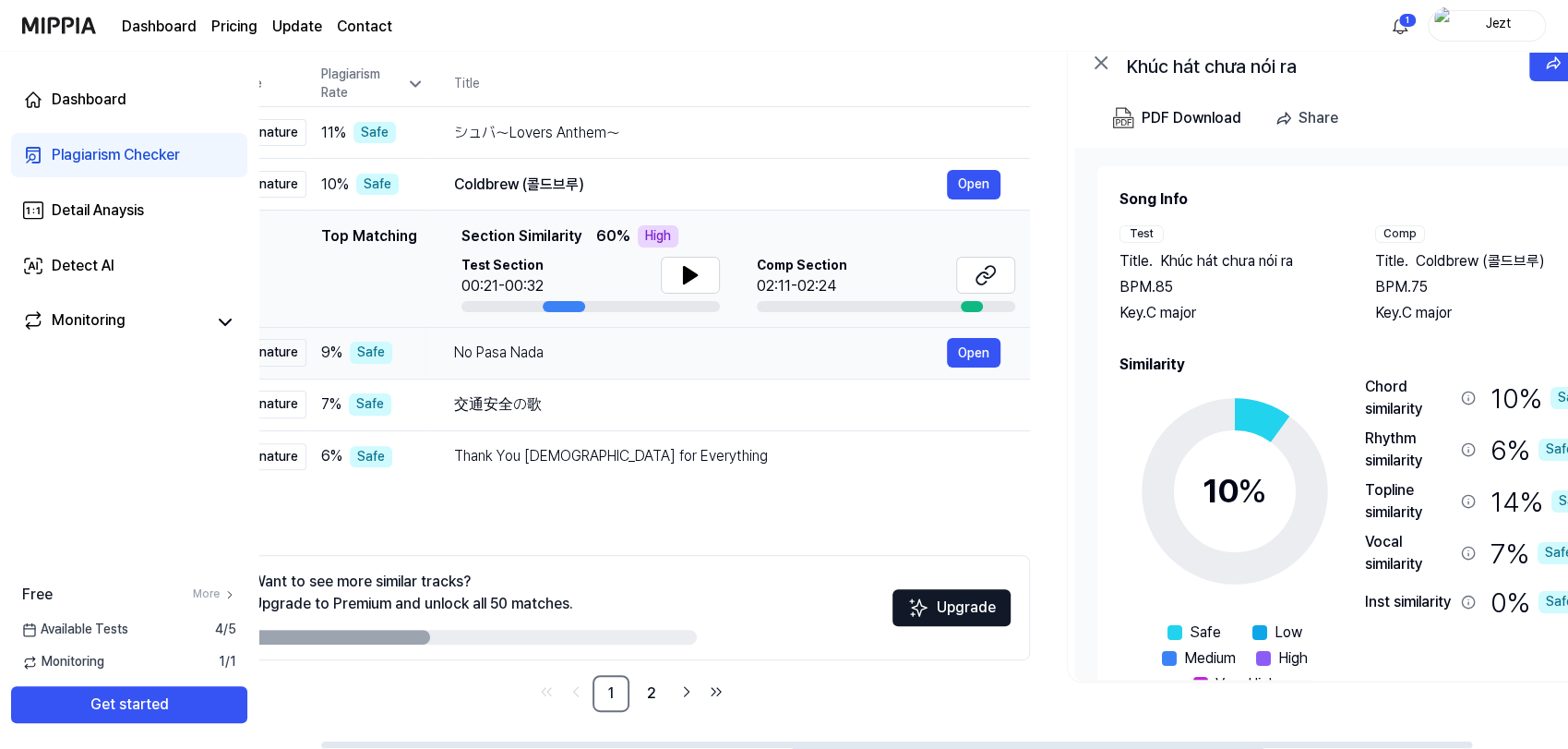
click at [724, 371] on td "No Pasa Nada Open" at bounding box center [727, 353] width 606 height 52
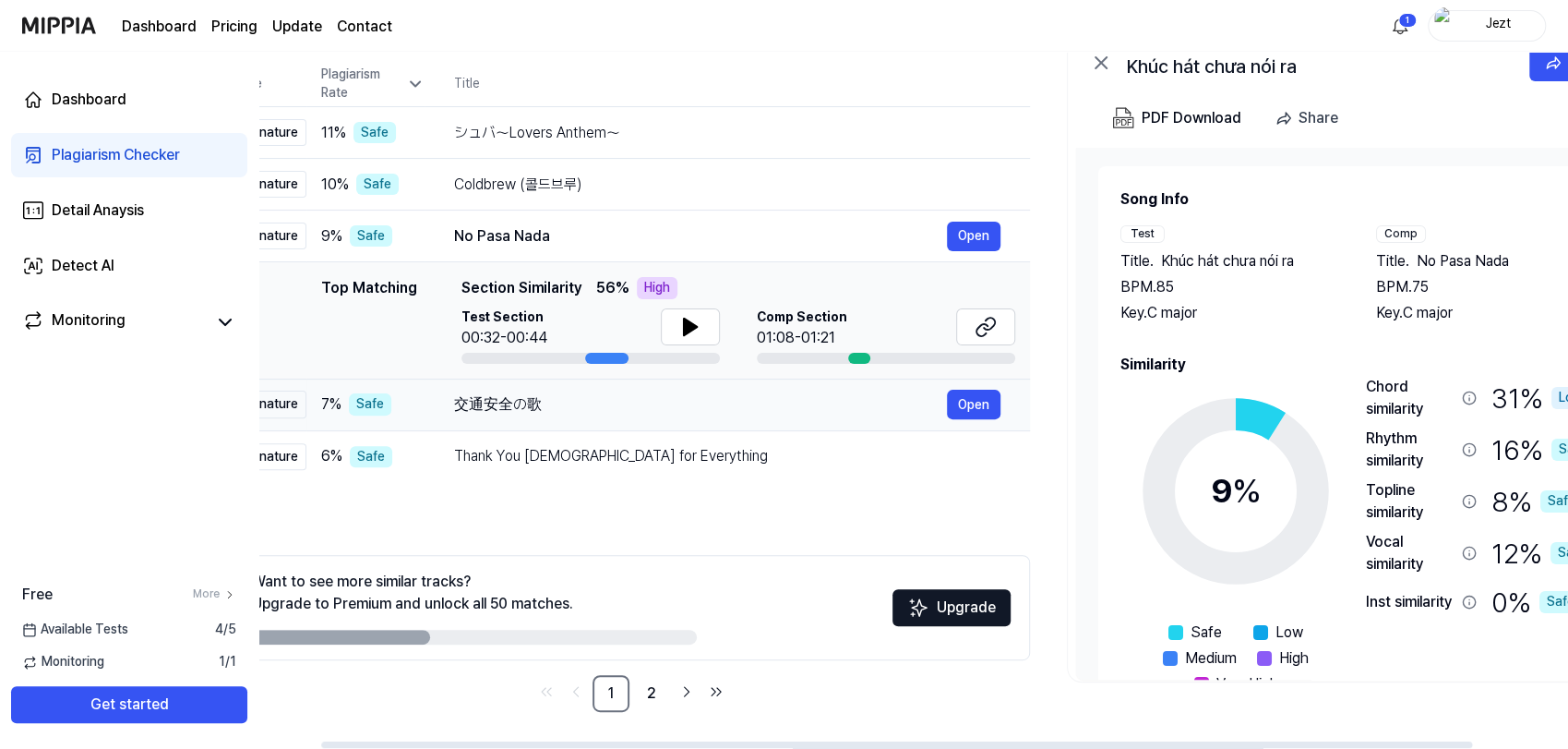
click at [724, 416] on div "交通安全の歌 Open" at bounding box center [727, 404] width 547 height 30
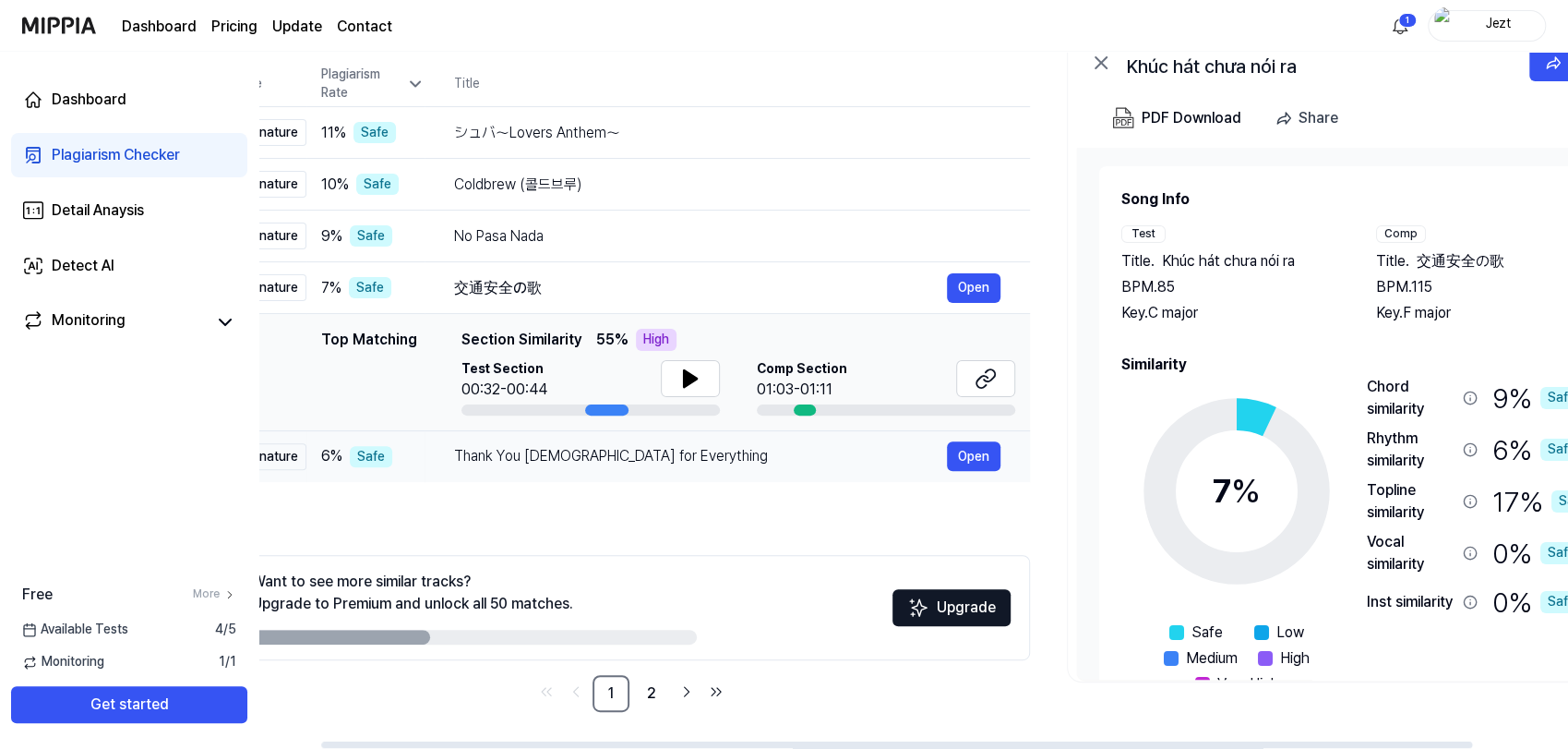
click at [727, 466] on div "Thank You God for Everything" at bounding box center [700, 455] width 493 height 22
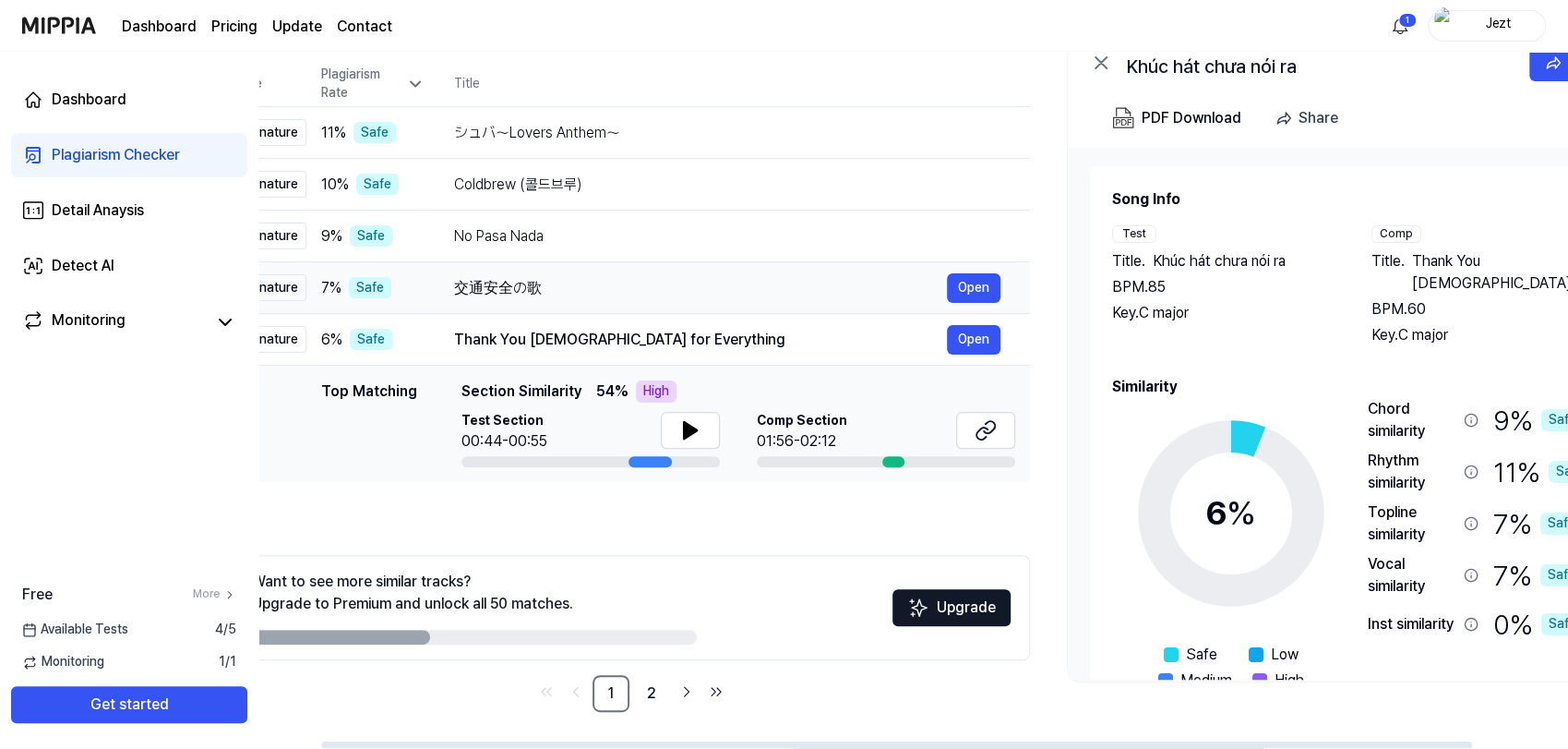
scroll to position [0, 0]
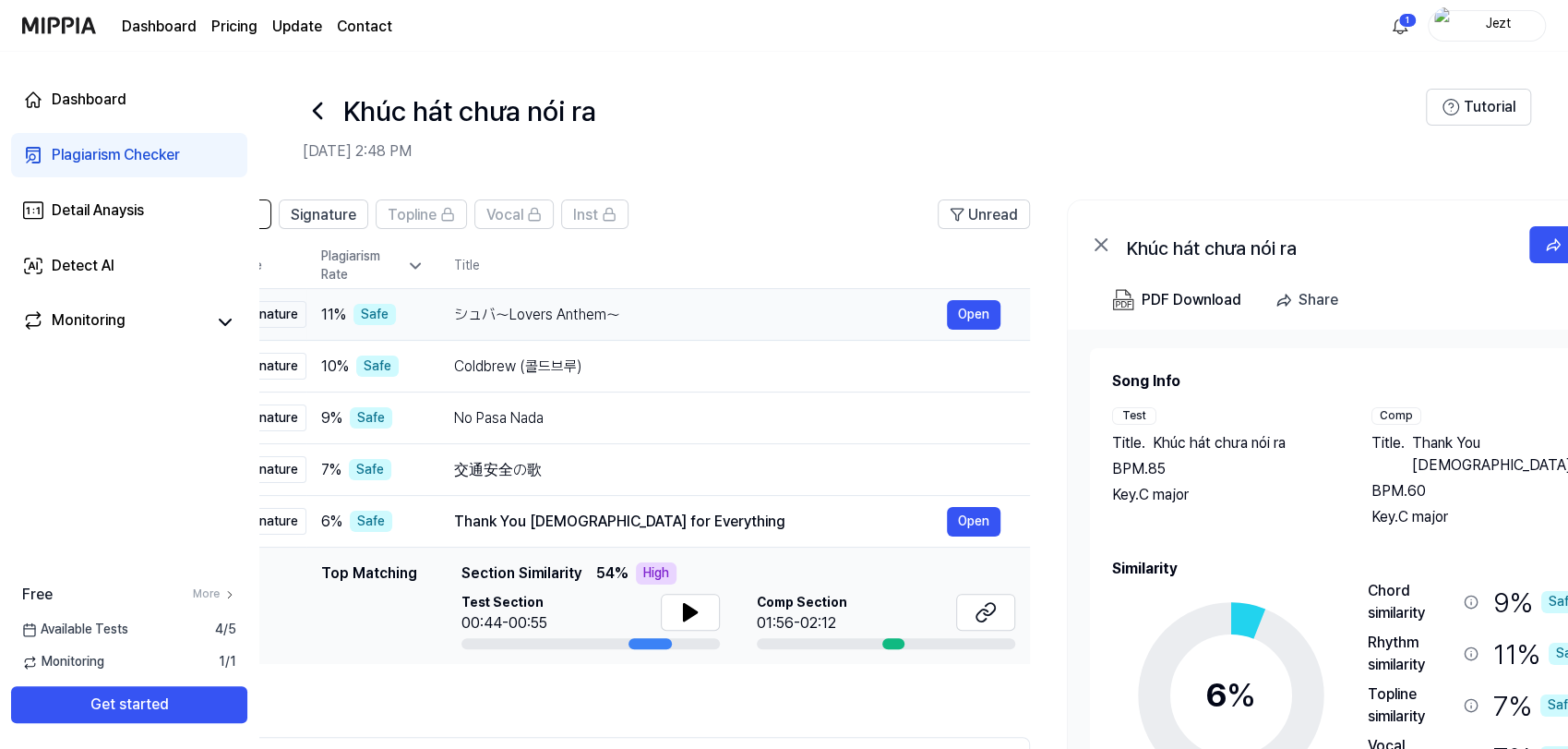
click at [727, 295] on td "シュバ～Lovers Anthem～ Open" at bounding box center [727, 315] width 606 height 52
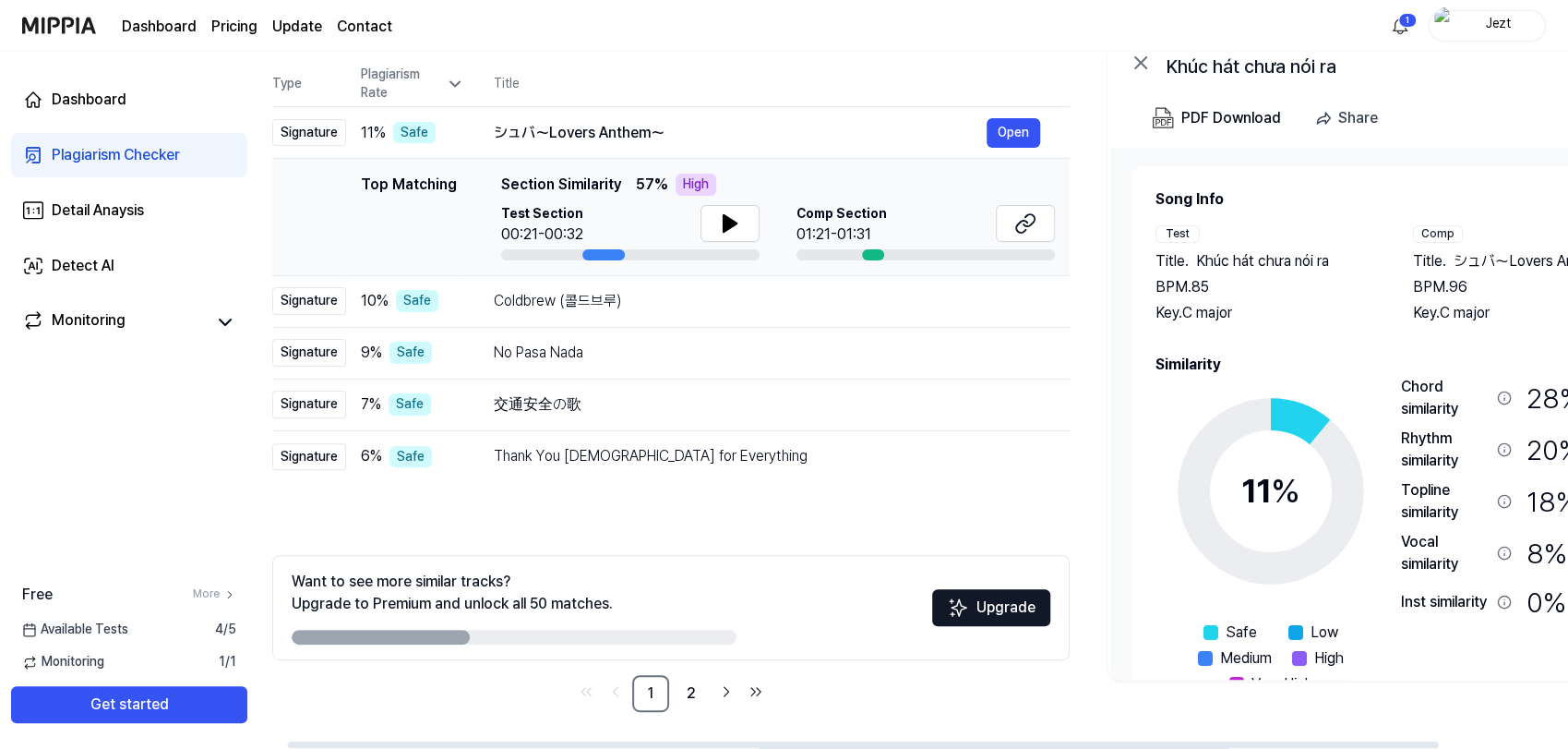
scroll to position [0, 33]
click at [690, 689] on link "2" at bounding box center [689, 693] width 37 height 37
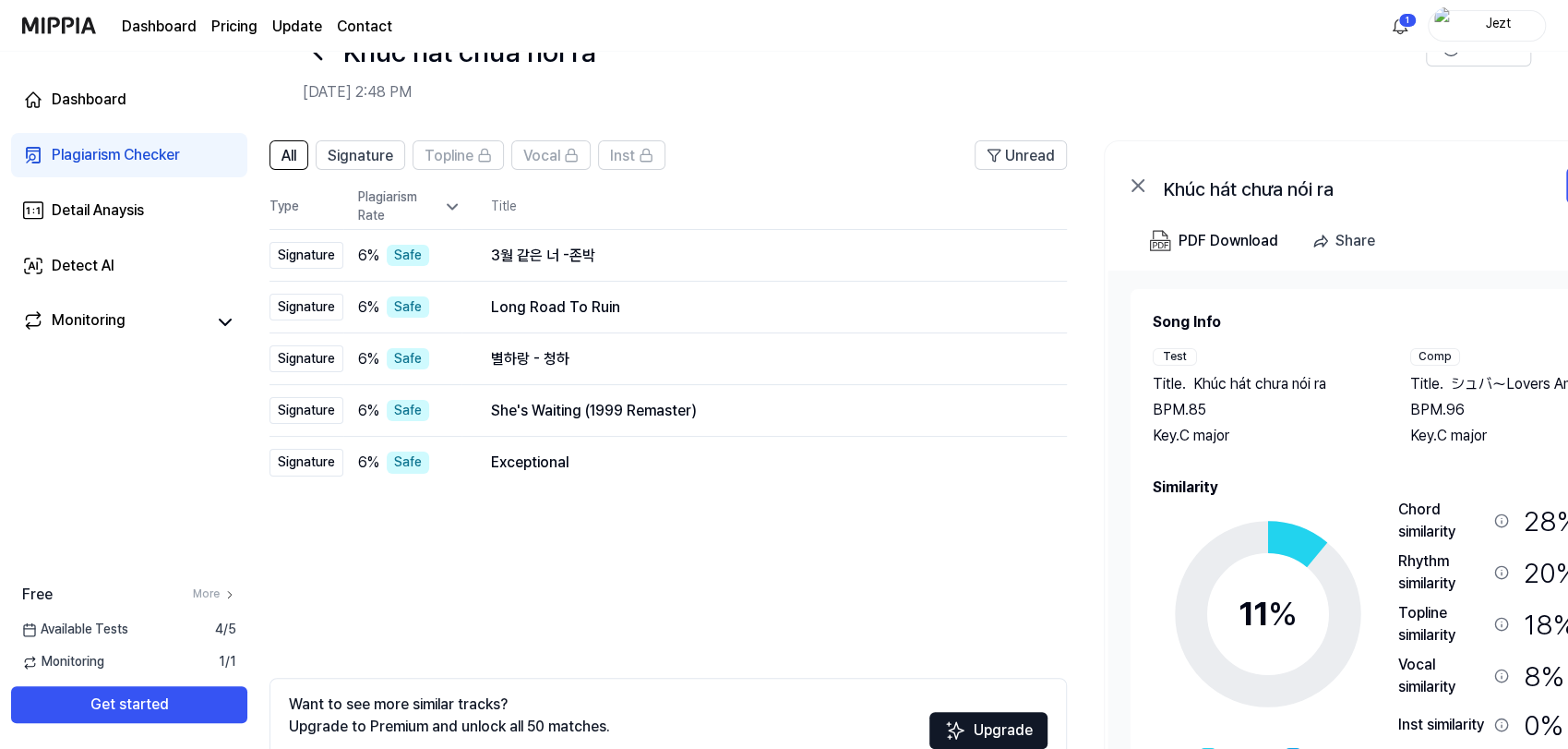
scroll to position [57, 0]
click at [628, 253] on div "3월 같은 너 -존박" at bounding box center [737, 257] width 493 height 22
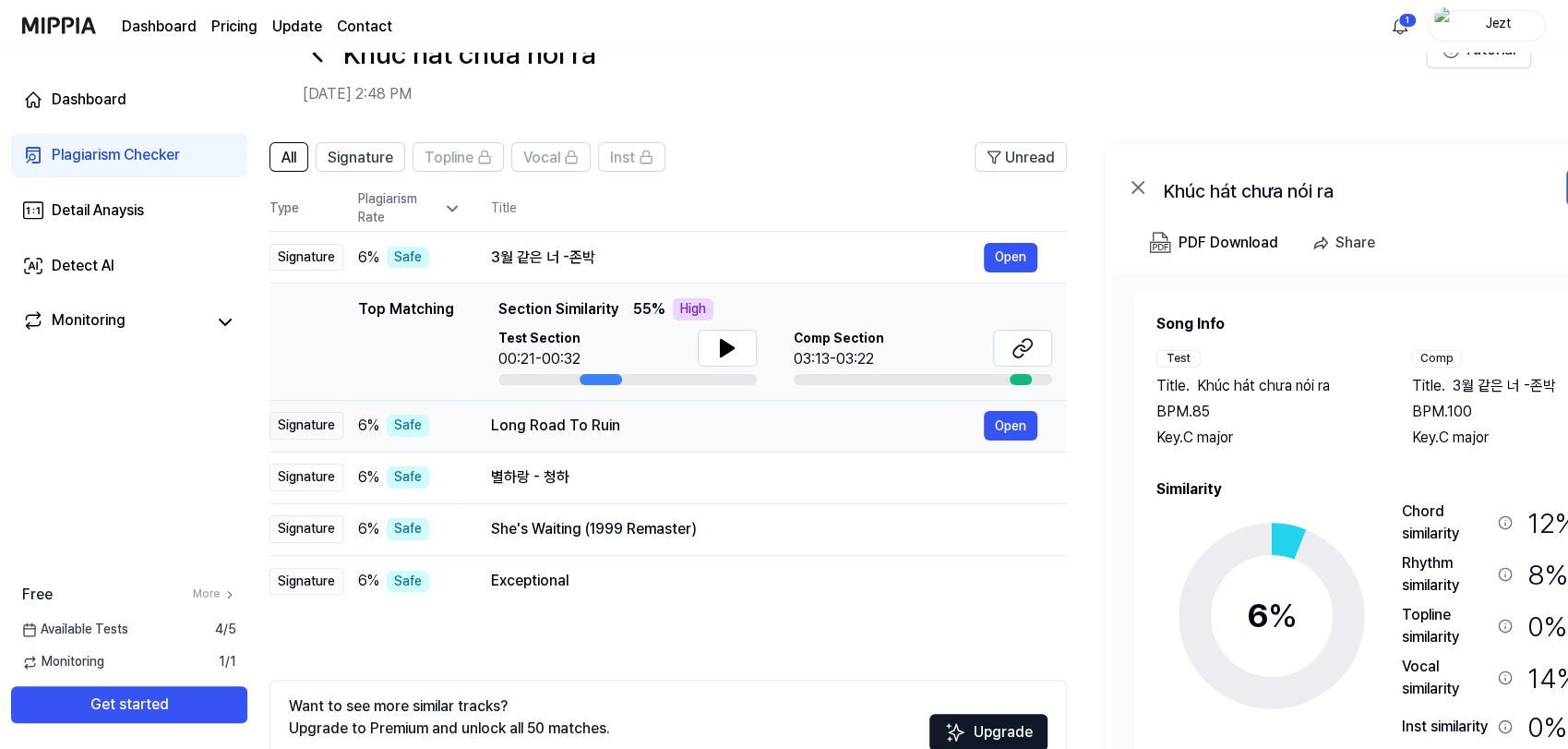
click at [651, 442] on td "Long Road To Ruin Open" at bounding box center [764, 426] width 606 height 52
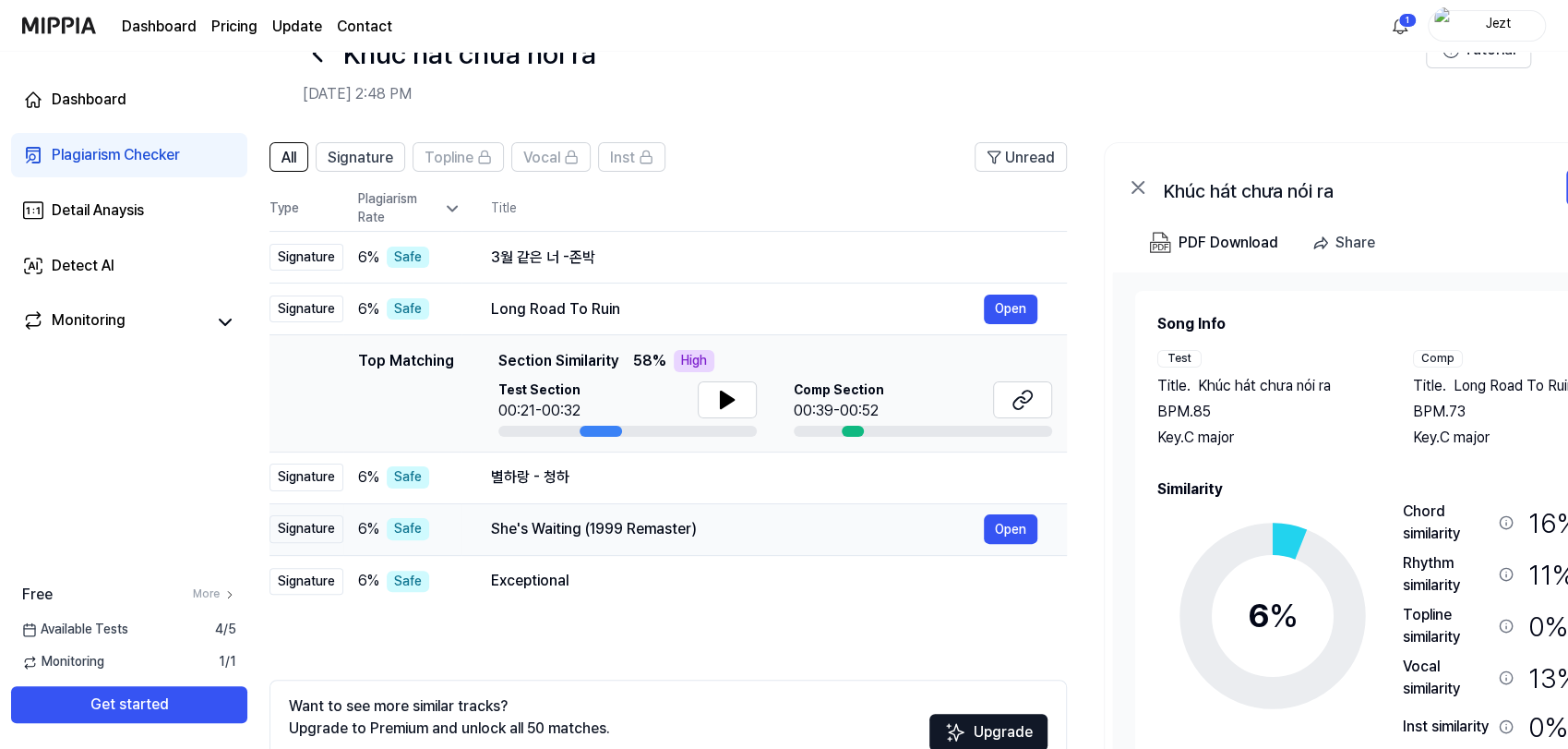
click at [663, 519] on div "She's Waiting (1999 Remaster)" at bounding box center [737, 529] width 493 height 22
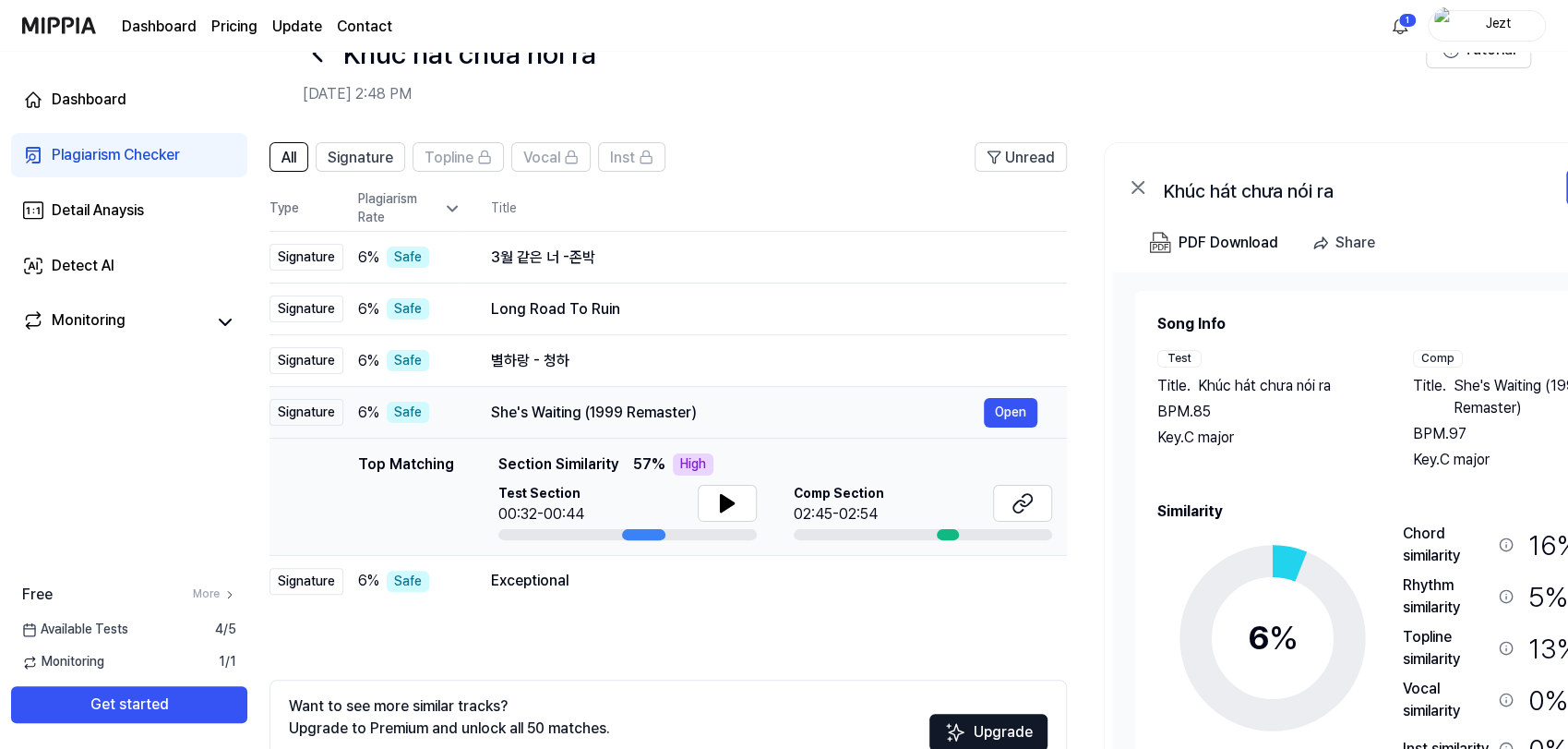
scroll to position [182, 0]
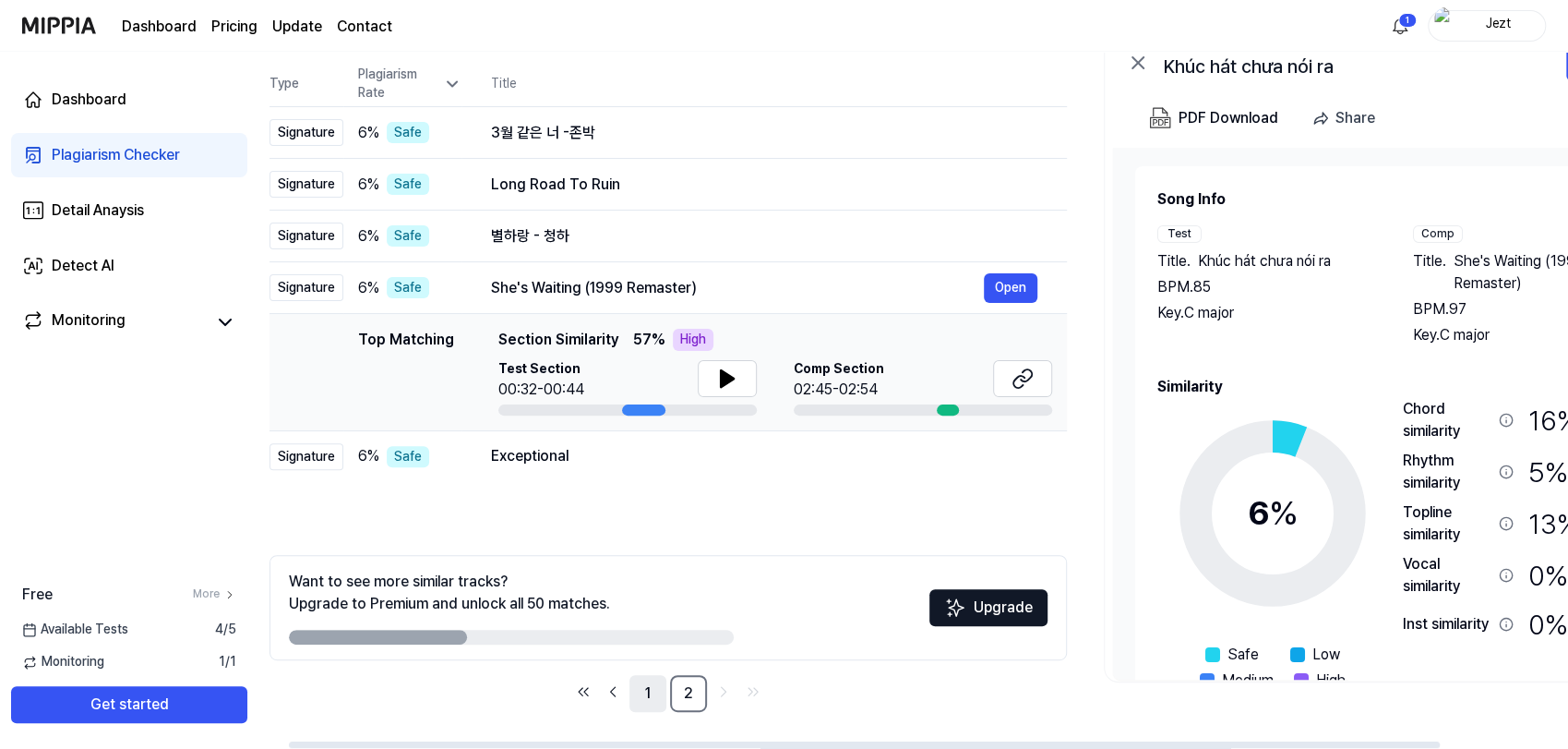
click at [644, 697] on link "1" at bounding box center [648, 693] width 37 height 37
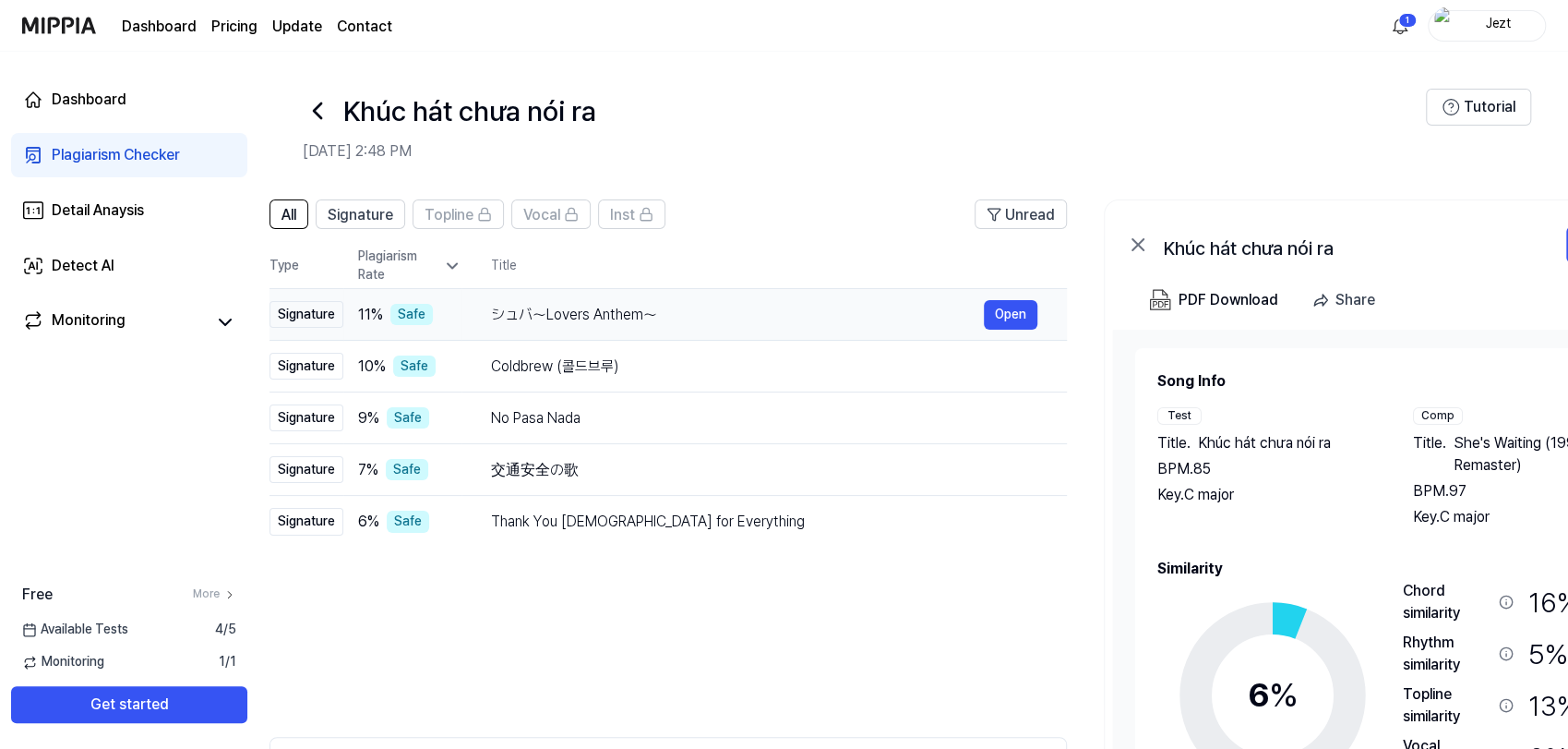
click at [616, 307] on div "シュバ～Lovers Anthem～" at bounding box center [737, 314] width 493 height 22
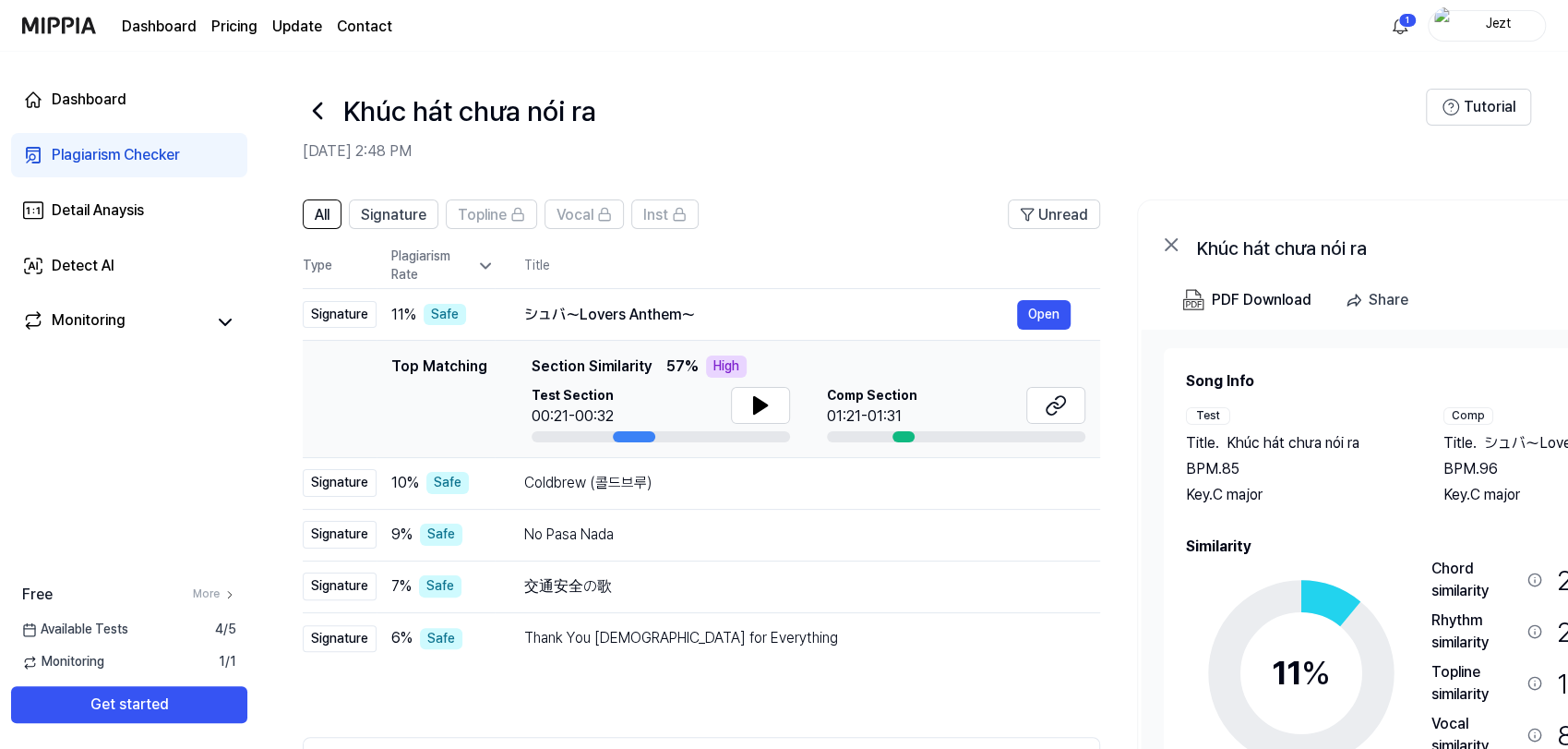
click at [325, 116] on icon at bounding box center [317, 111] width 30 height 30
